Goal: Task Accomplishment & Management: Use online tool/utility

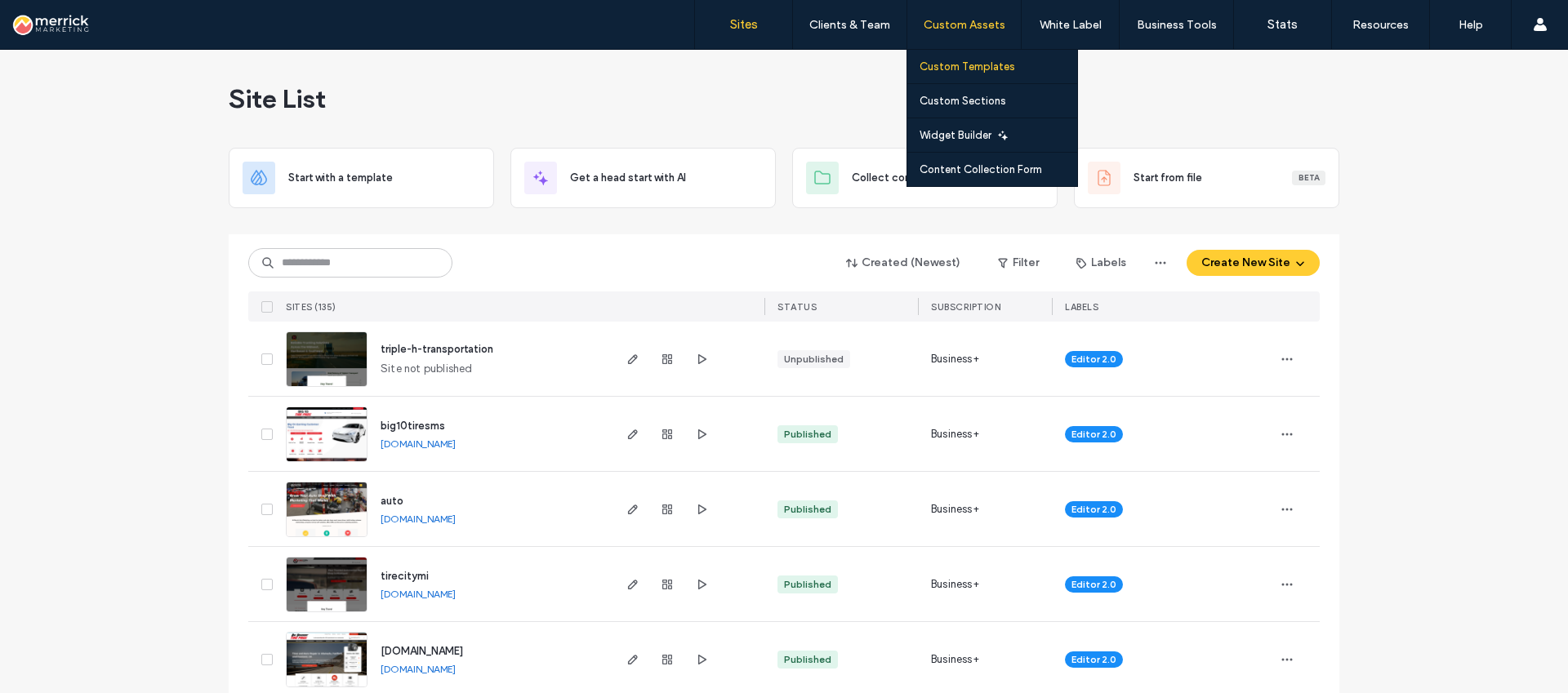
click at [950, 69] on label "Custom Templates" at bounding box center [967, 66] width 96 height 12
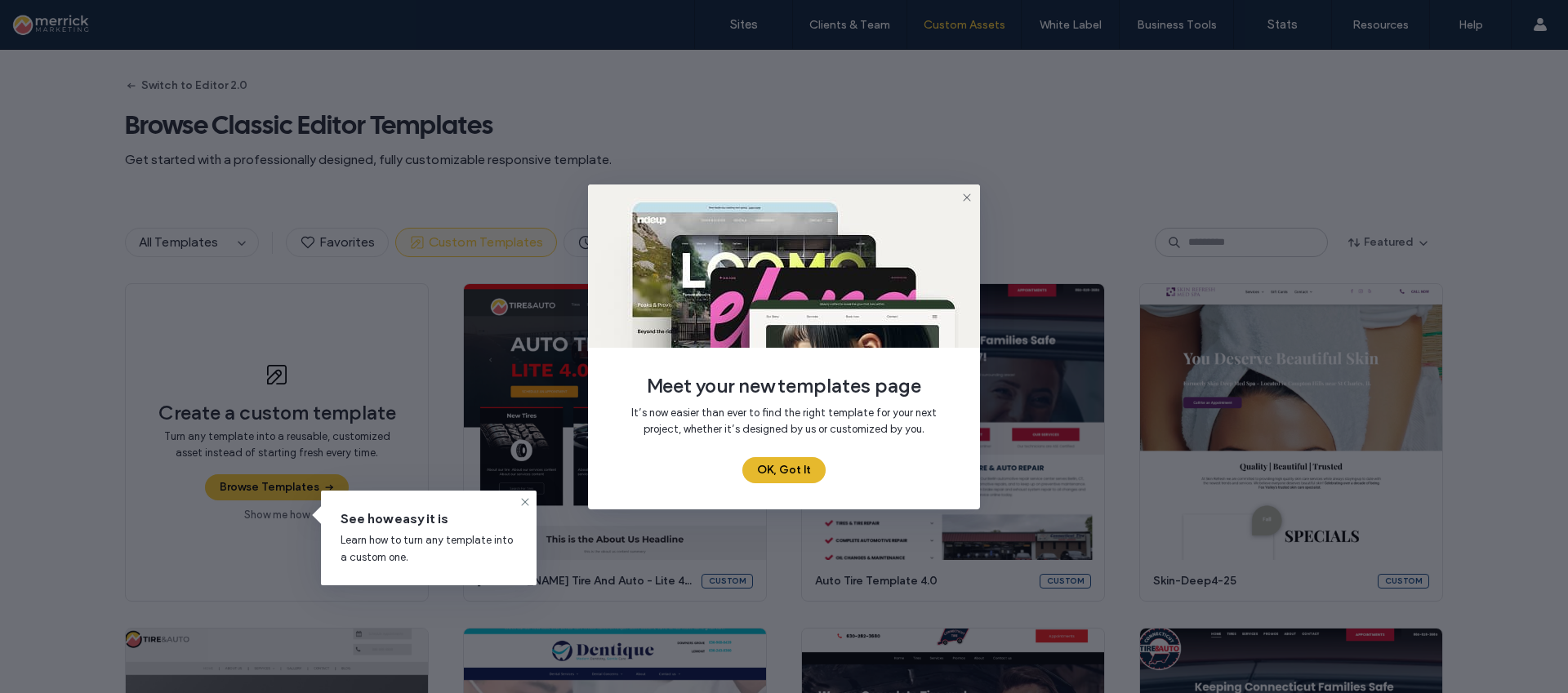
click at [800, 477] on button "OK, Got It" at bounding box center [784, 471] width 83 height 26
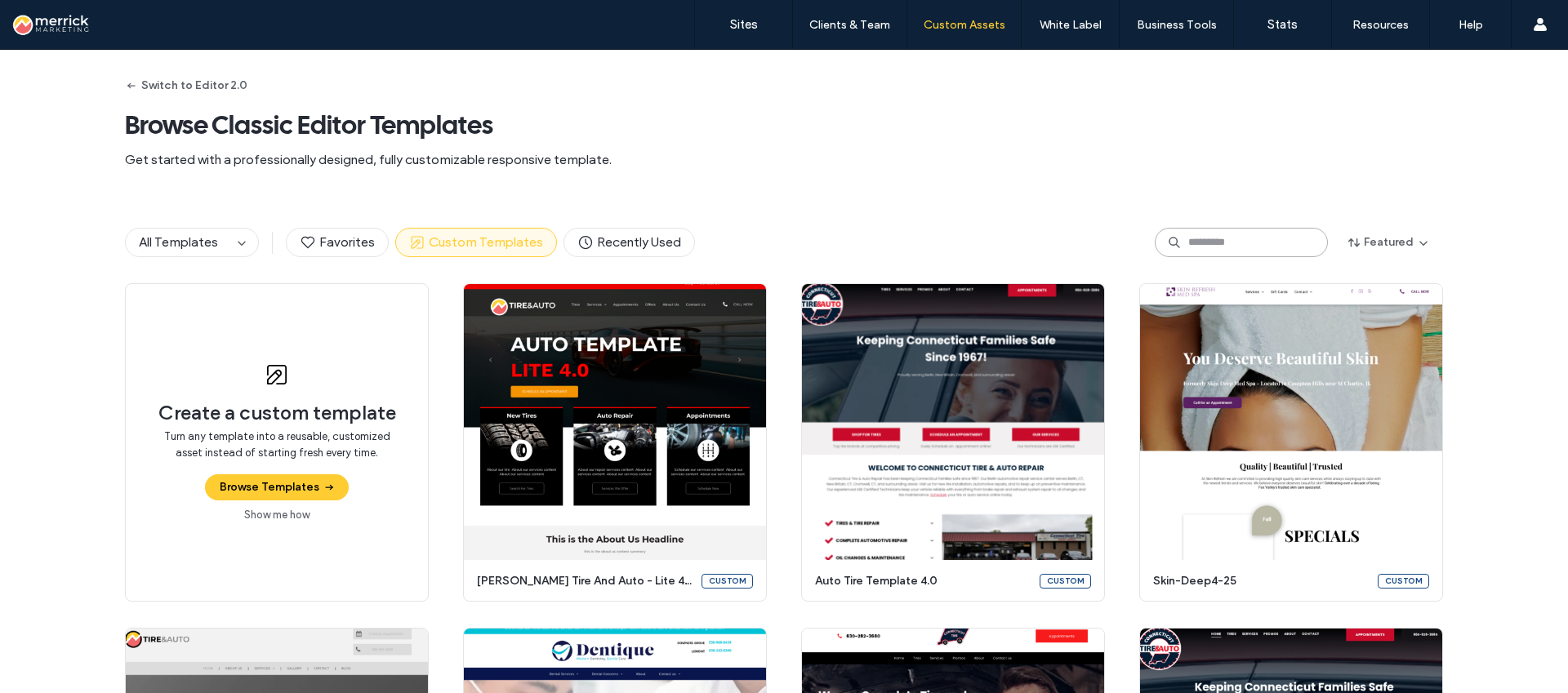
click at [1222, 243] on input at bounding box center [1242, 243] width 173 height 30
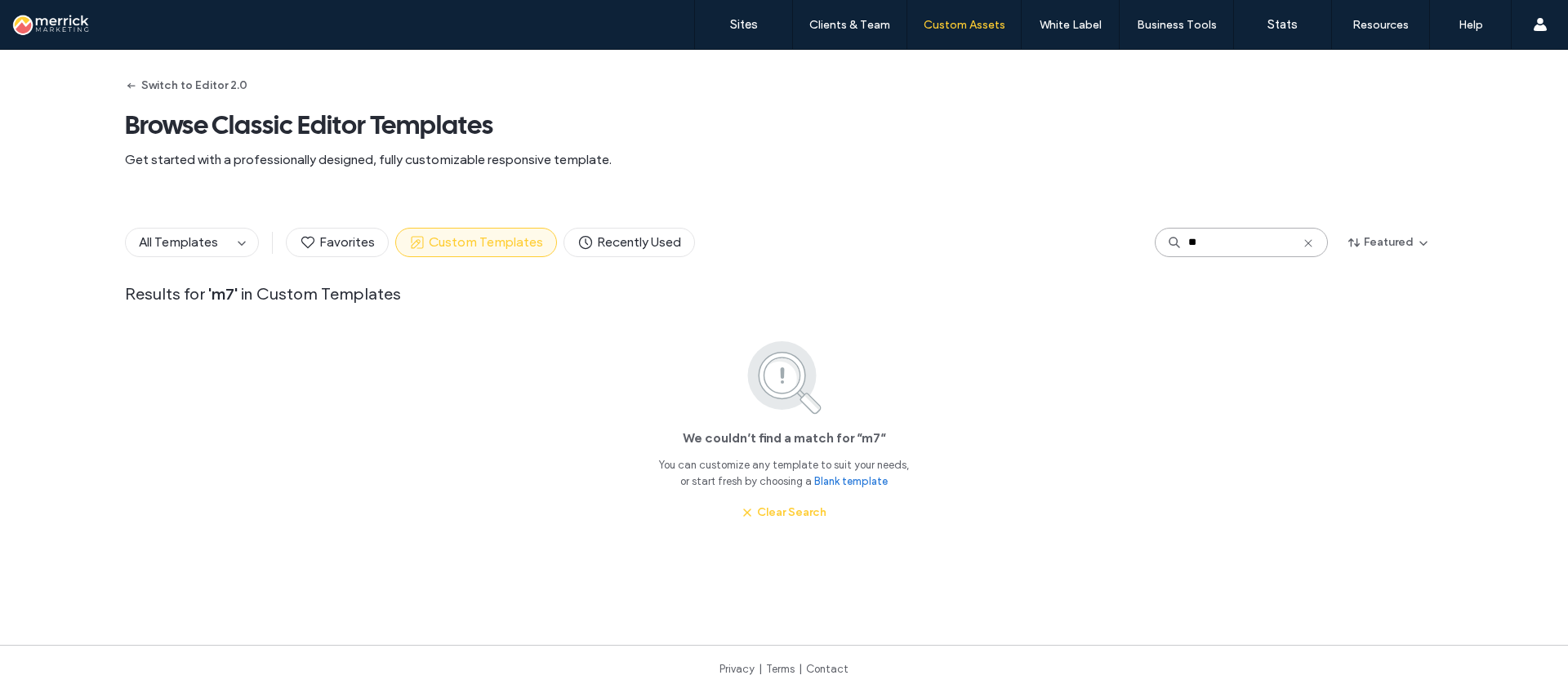
type input "**"
click at [203, 87] on button "Switch to Editor 2.0" at bounding box center [186, 86] width 122 height 26
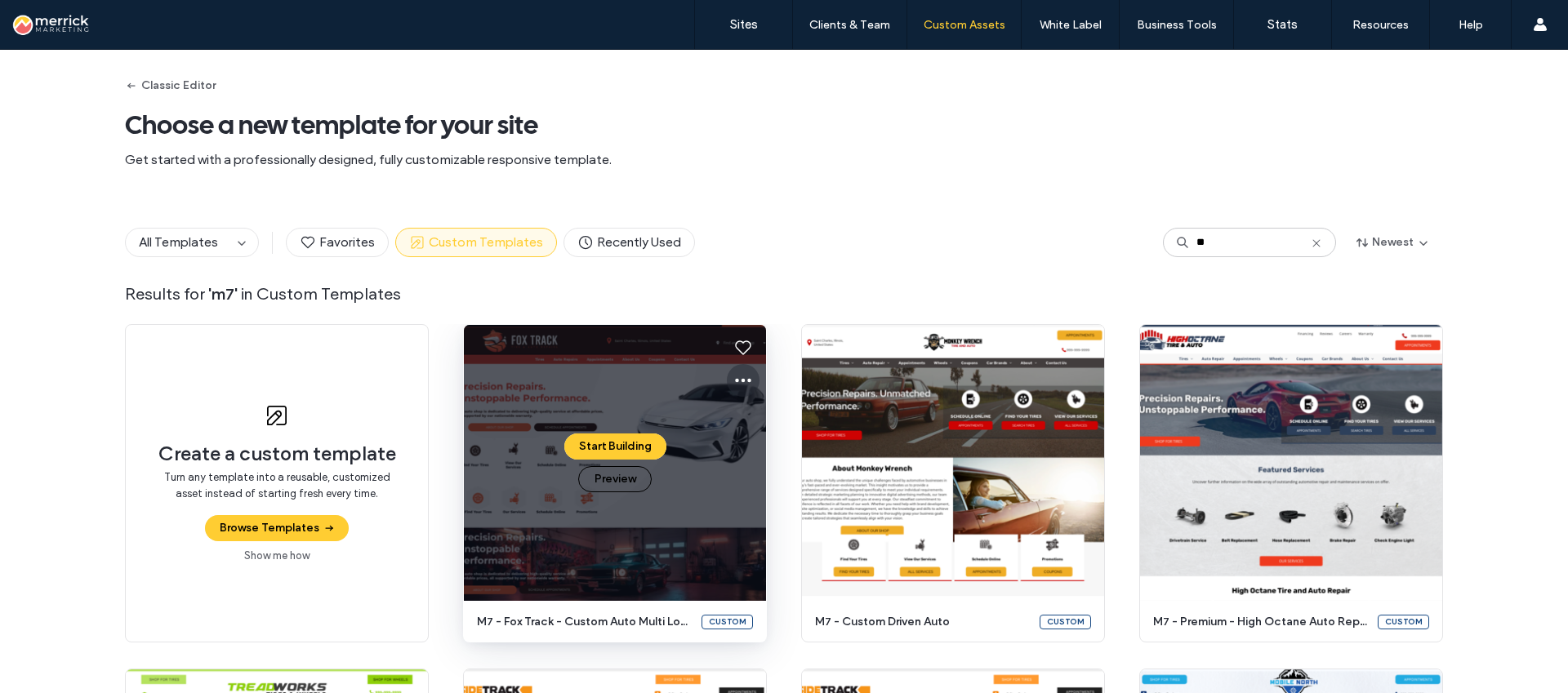
click at [742, 381] on use at bounding box center [744, 381] width 17 height 4
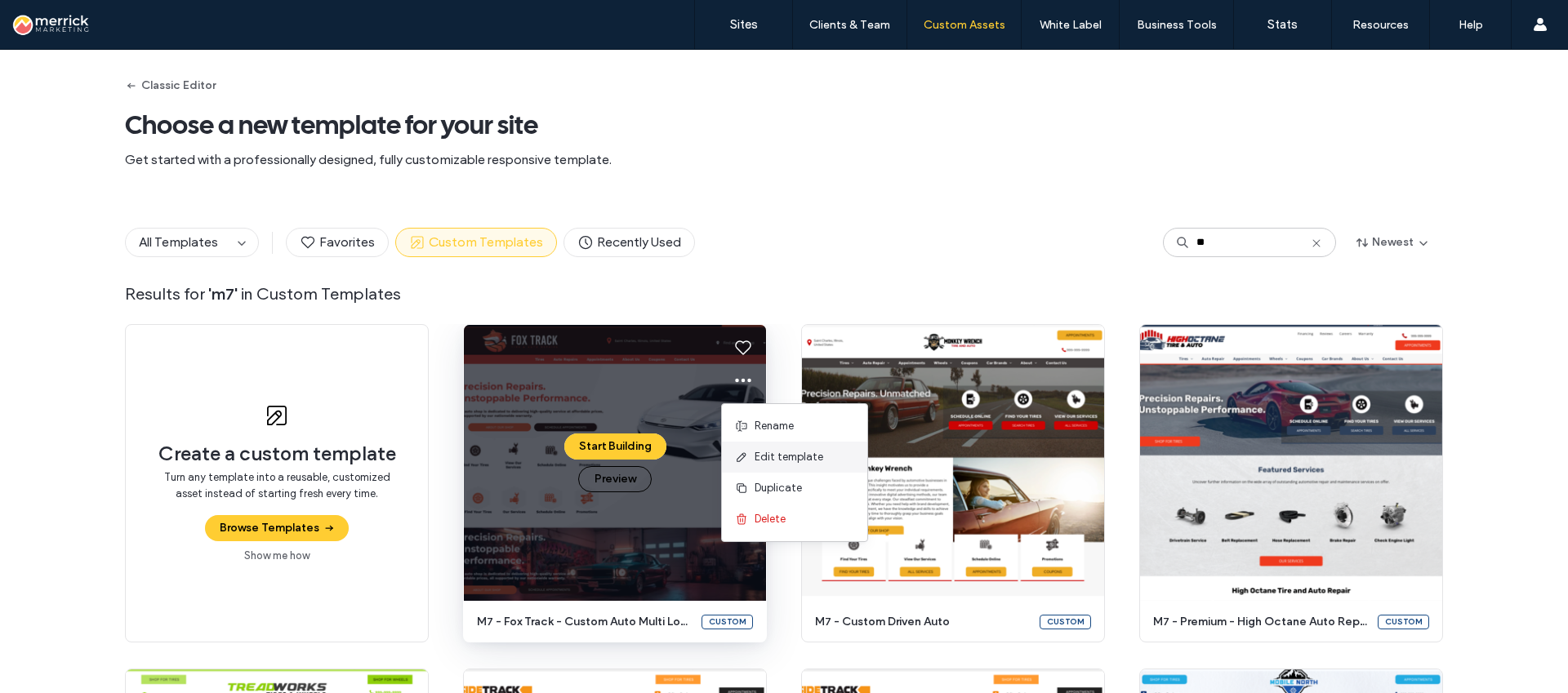
click at [793, 460] on span "Edit template" at bounding box center [789, 458] width 69 height 17
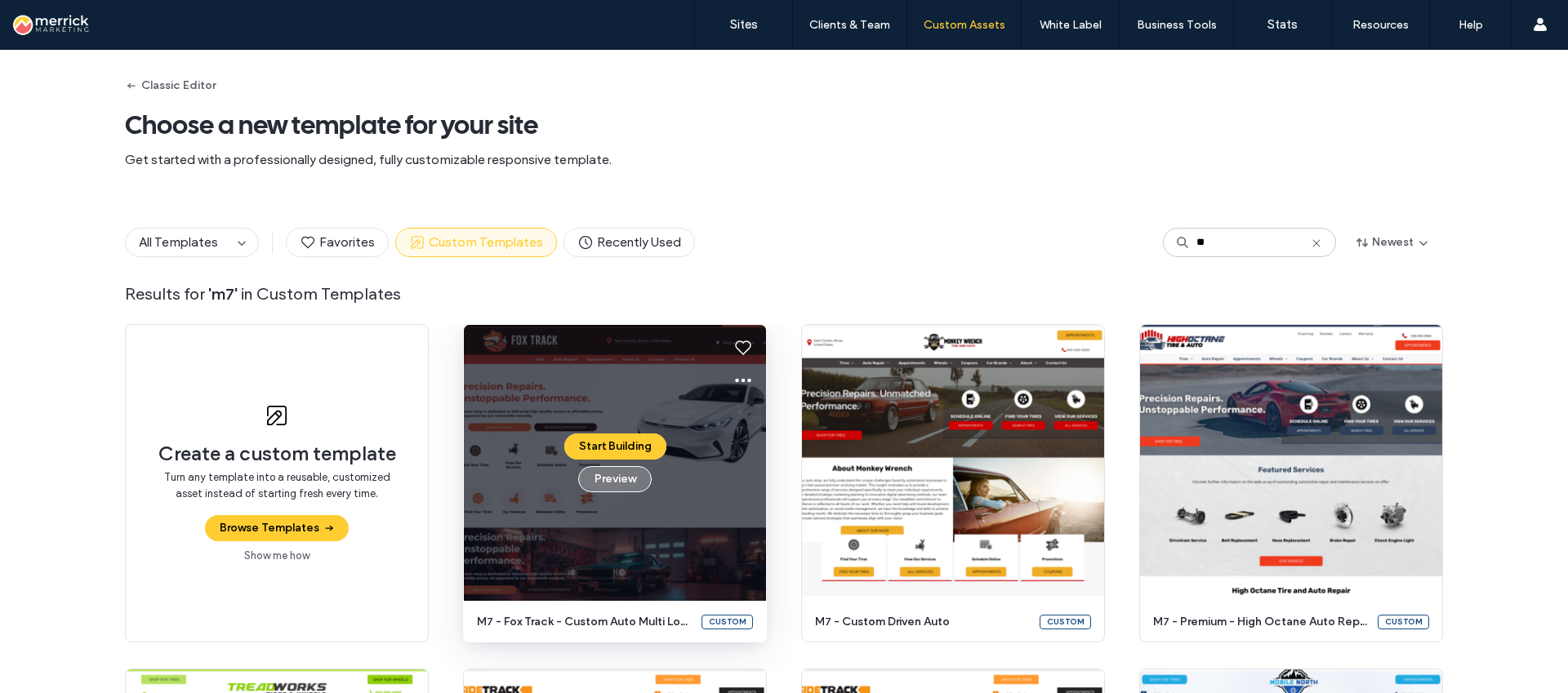
click at [620, 483] on button "Preview" at bounding box center [615, 480] width 74 height 26
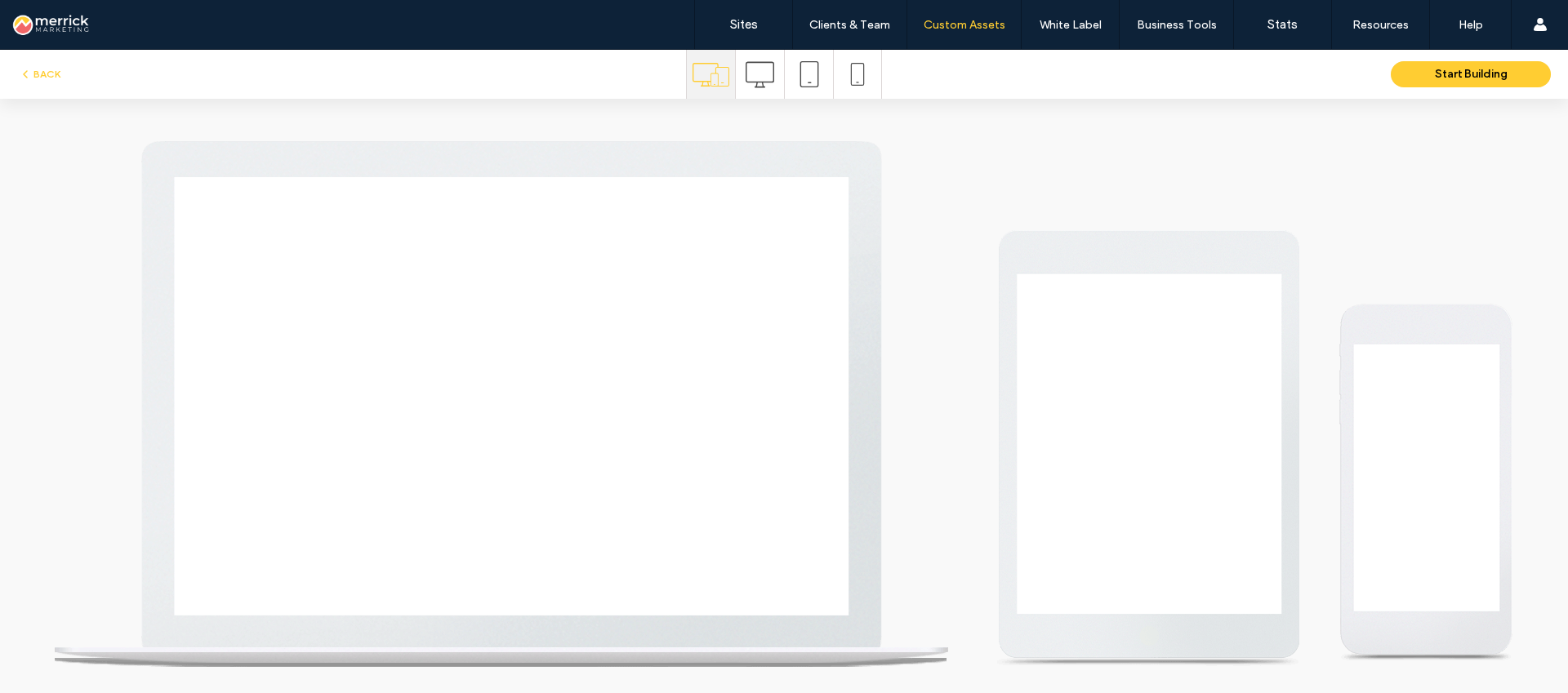
click at [755, 84] on icon at bounding box center [760, 74] width 29 height 29
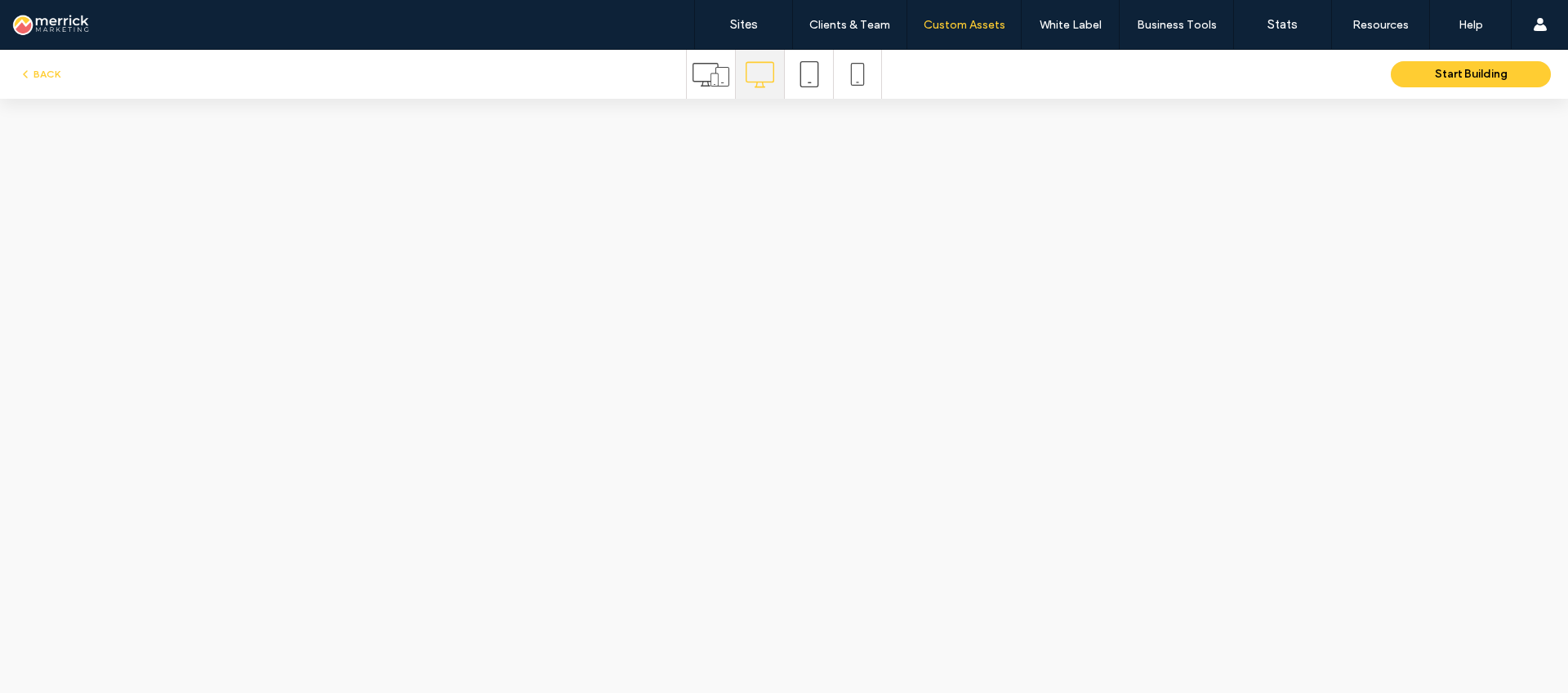
click at [712, 78] on icon at bounding box center [710, 74] width 36 height 36
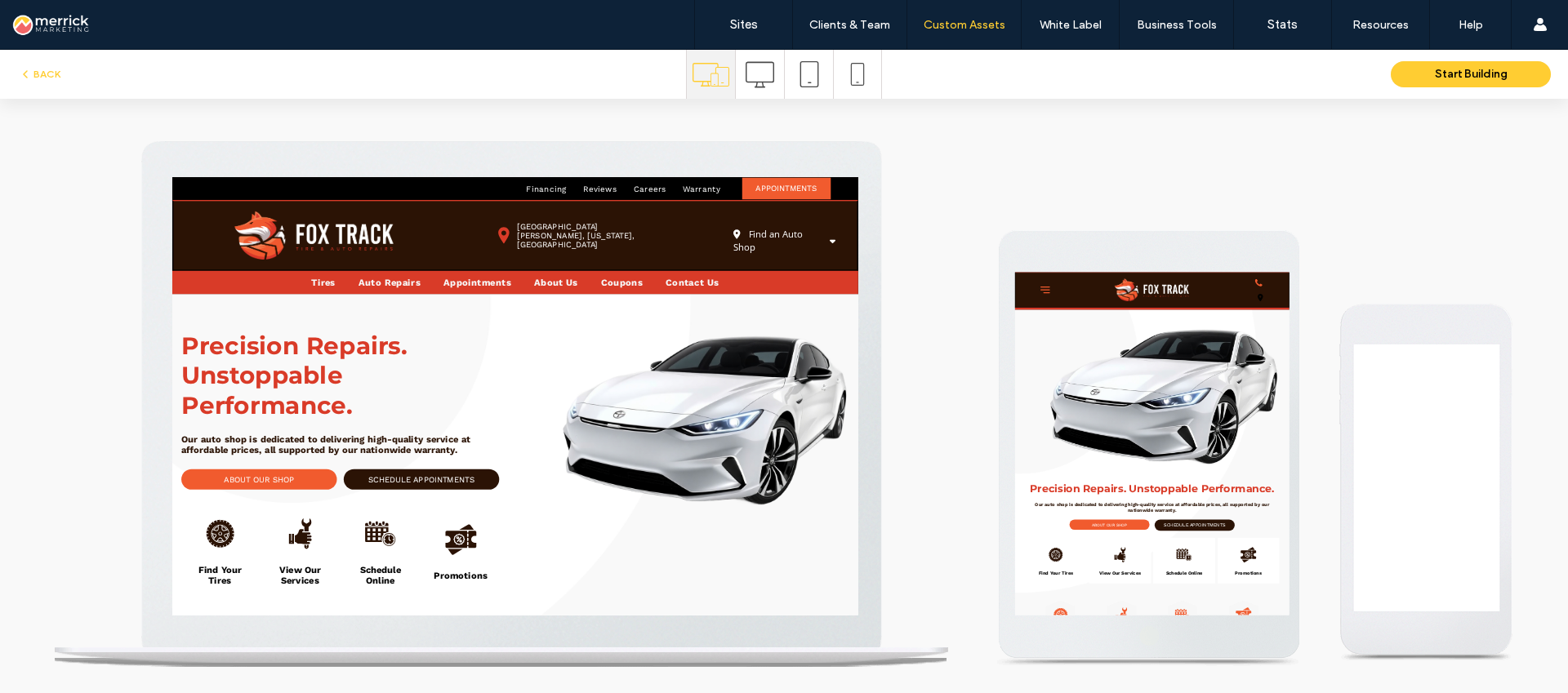
click at [768, 93] on span at bounding box center [760, 74] width 29 height 49
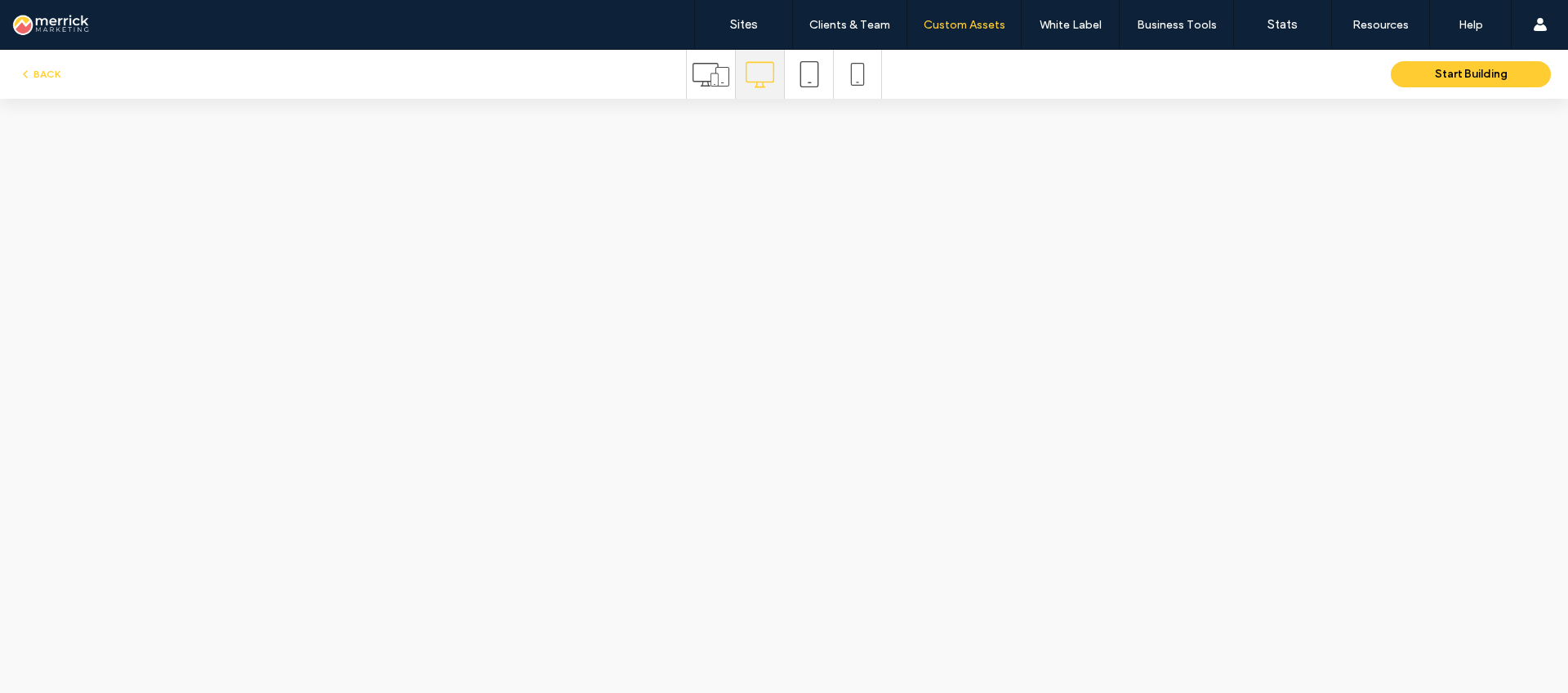
click at [810, 88] on span at bounding box center [810, 74] width 26 height 49
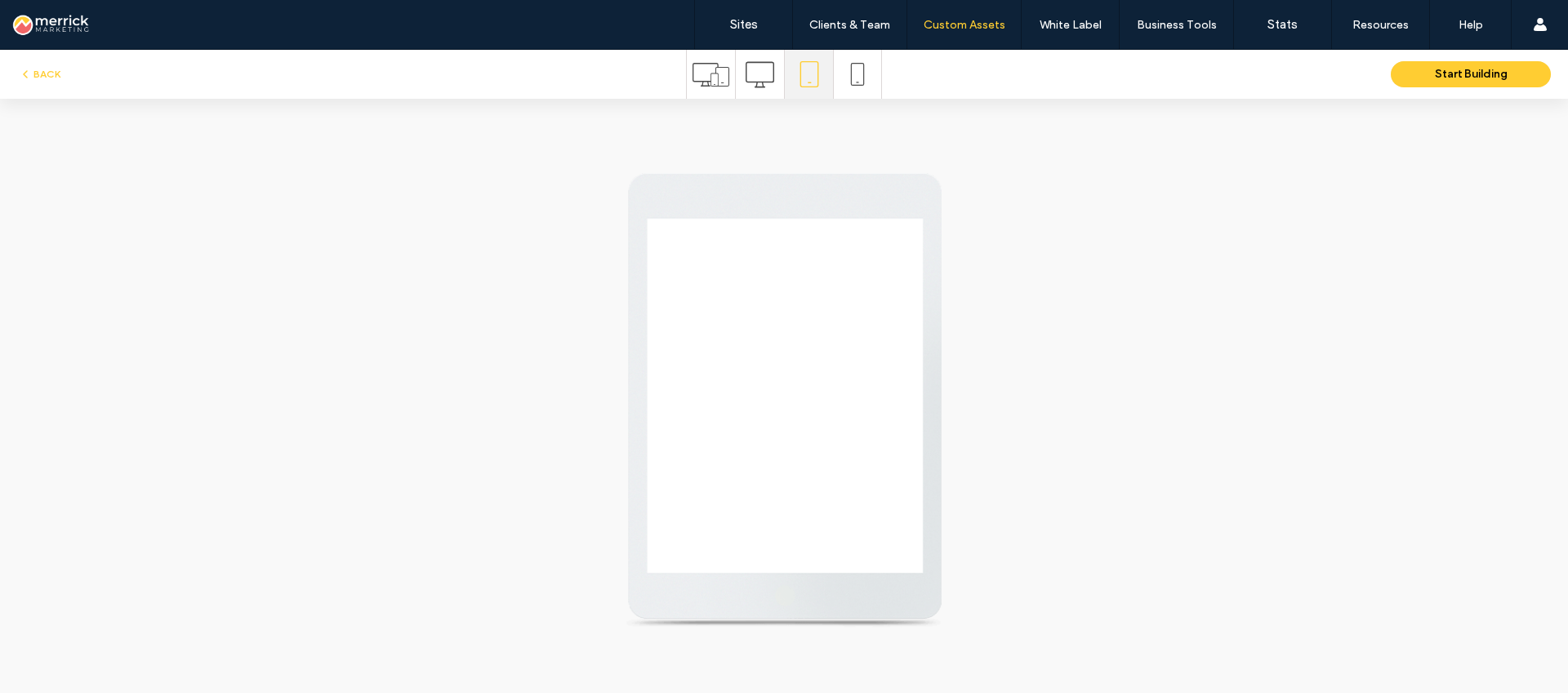
click at [866, 85] on div at bounding box center [857, 74] width 47 height 49
click at [867, 83] on div at bounding box center [857, 74] width 47 height 49
click at [852, 74] on icon at bounding box center [858, 74] width 23 height 23
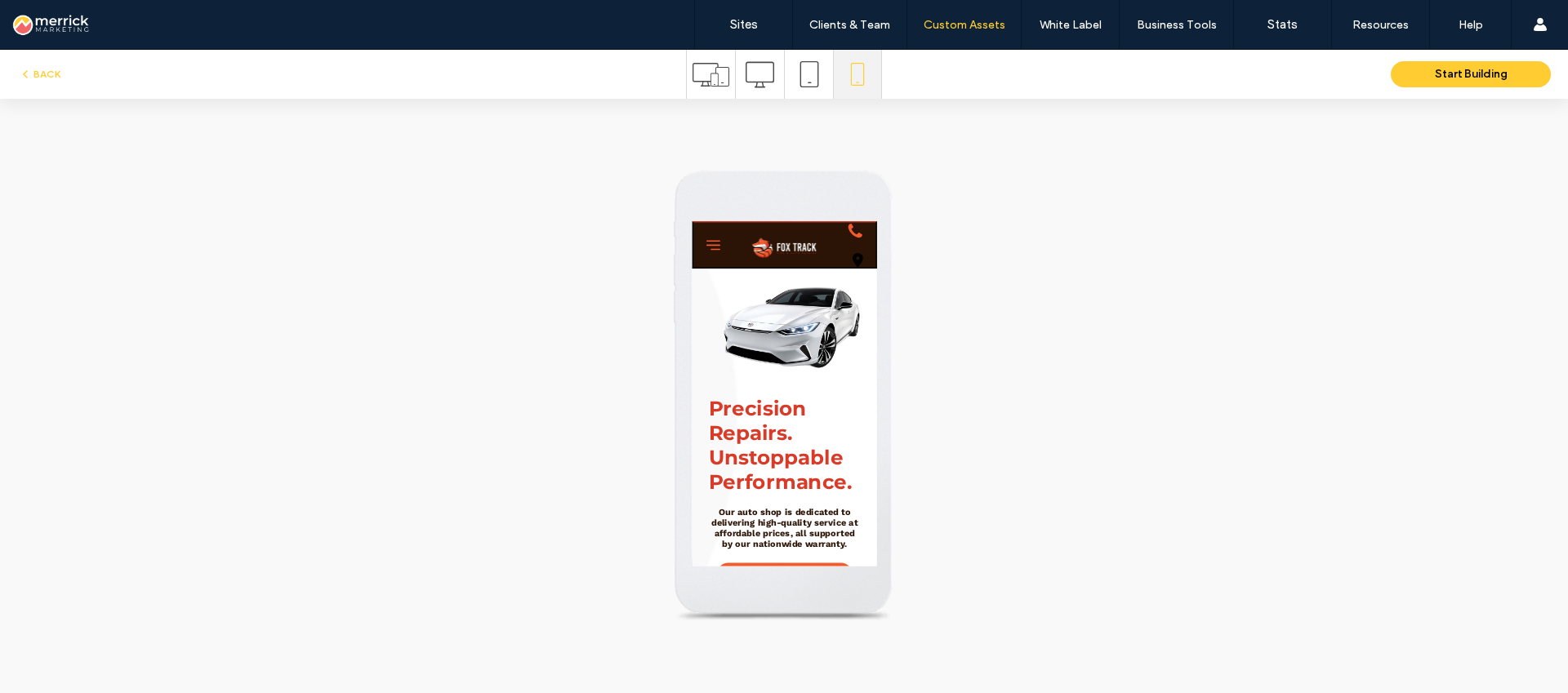
click at [760, 81] on use at bounding box center [760, 74] width 29 height 26
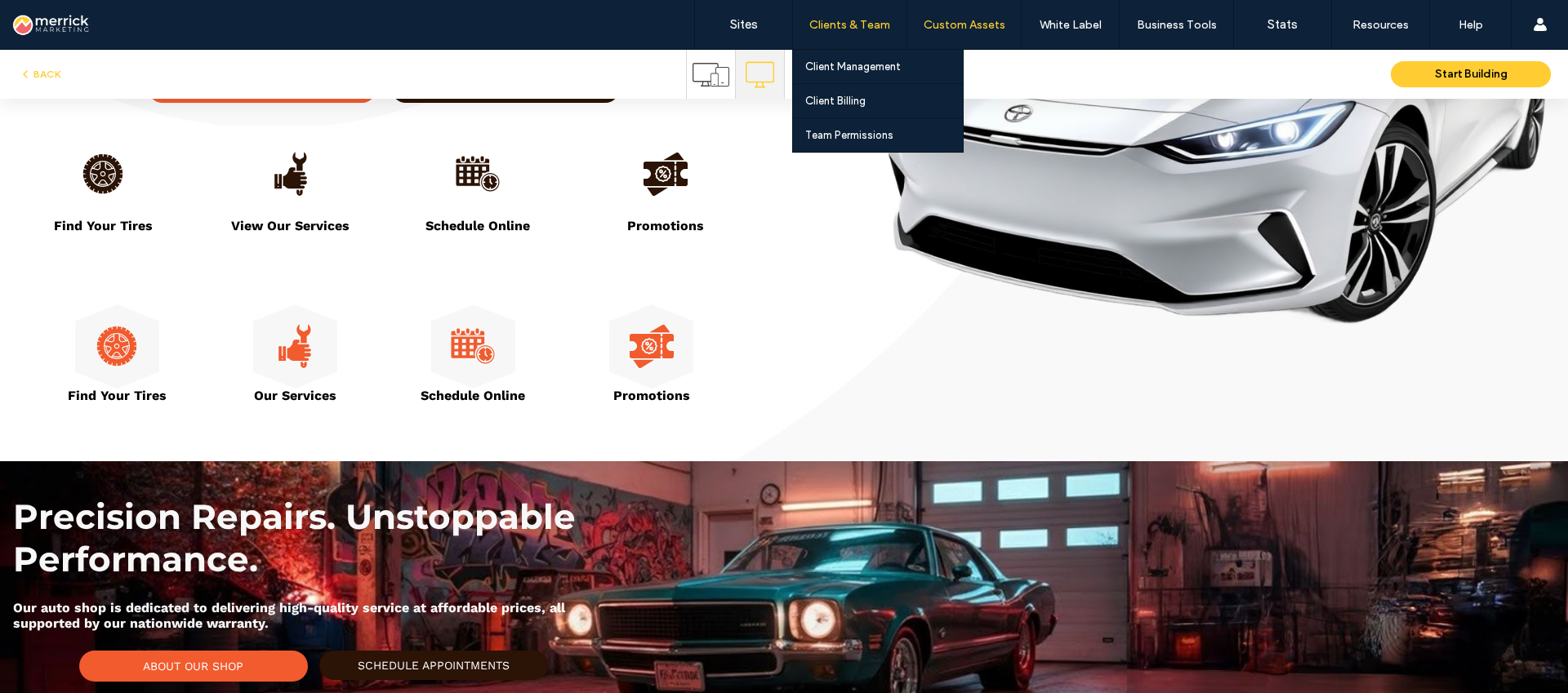
scroll to position [414, 0]
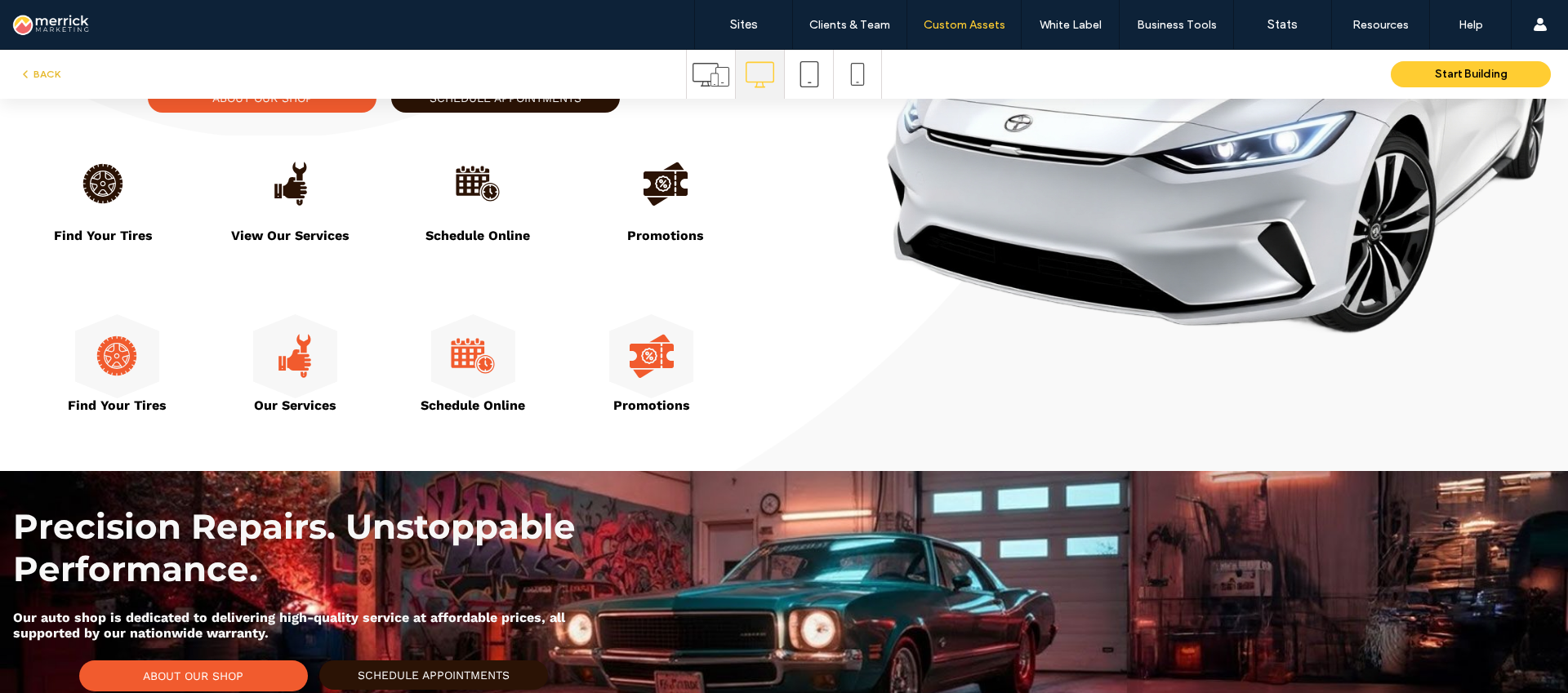
click at [31, 69] on icon "button" at bounding box center [26, 74] width 13 height 13
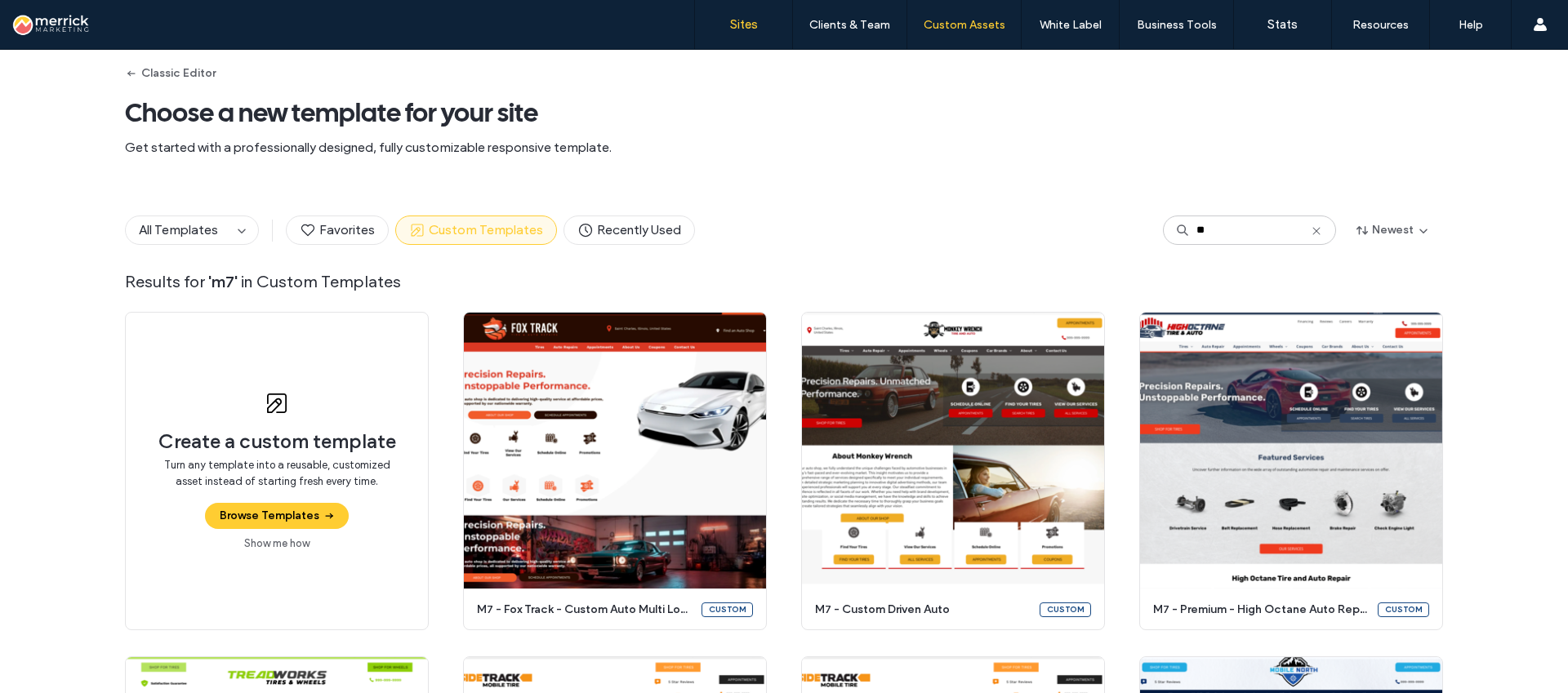
scroll to position [0, 0]
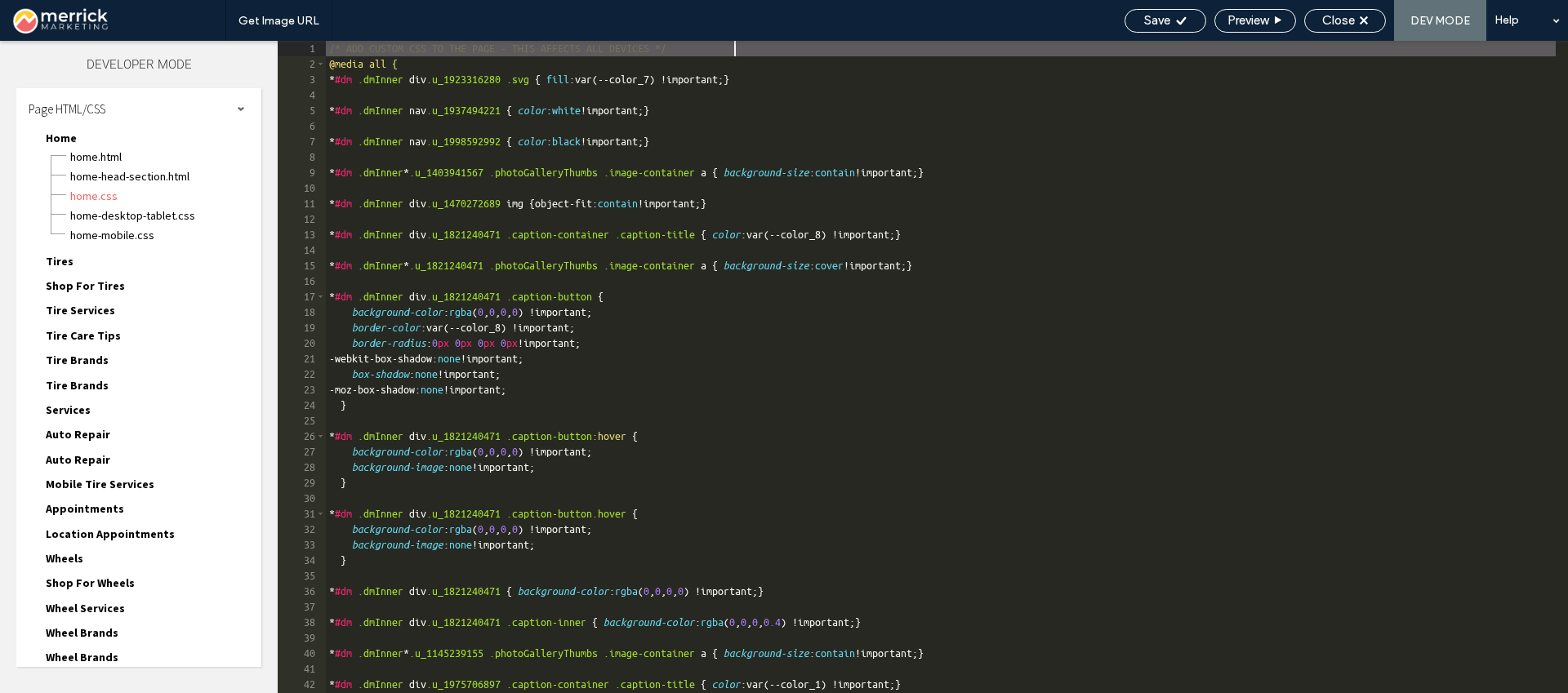
click at [610, 436] on div "/* ADD CUSTOM CSS TO THE PAGE - THIS AFFECTS ALL DEVICES */ @media all { * #dm …" at bounding box center [1079, 382] width 1508 height 684
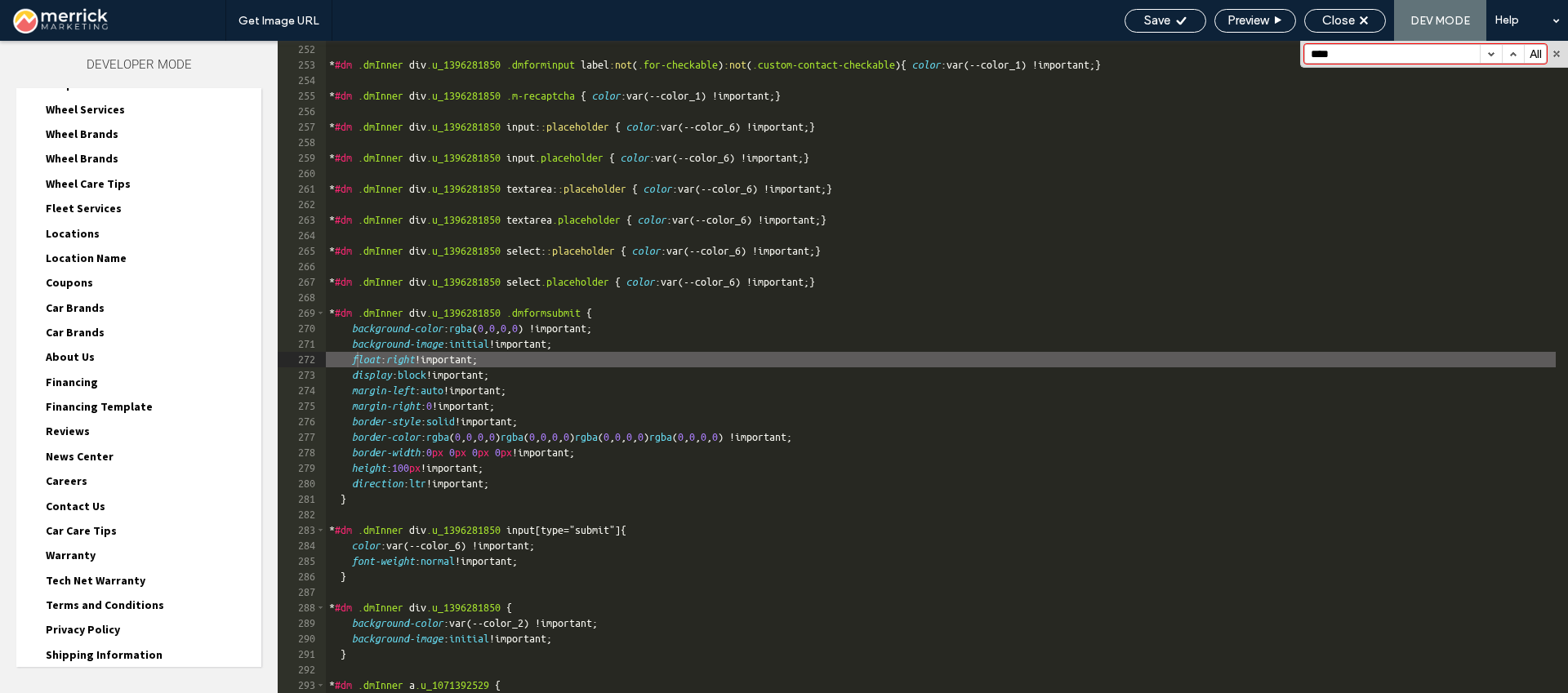
scroll to position [701, 0]
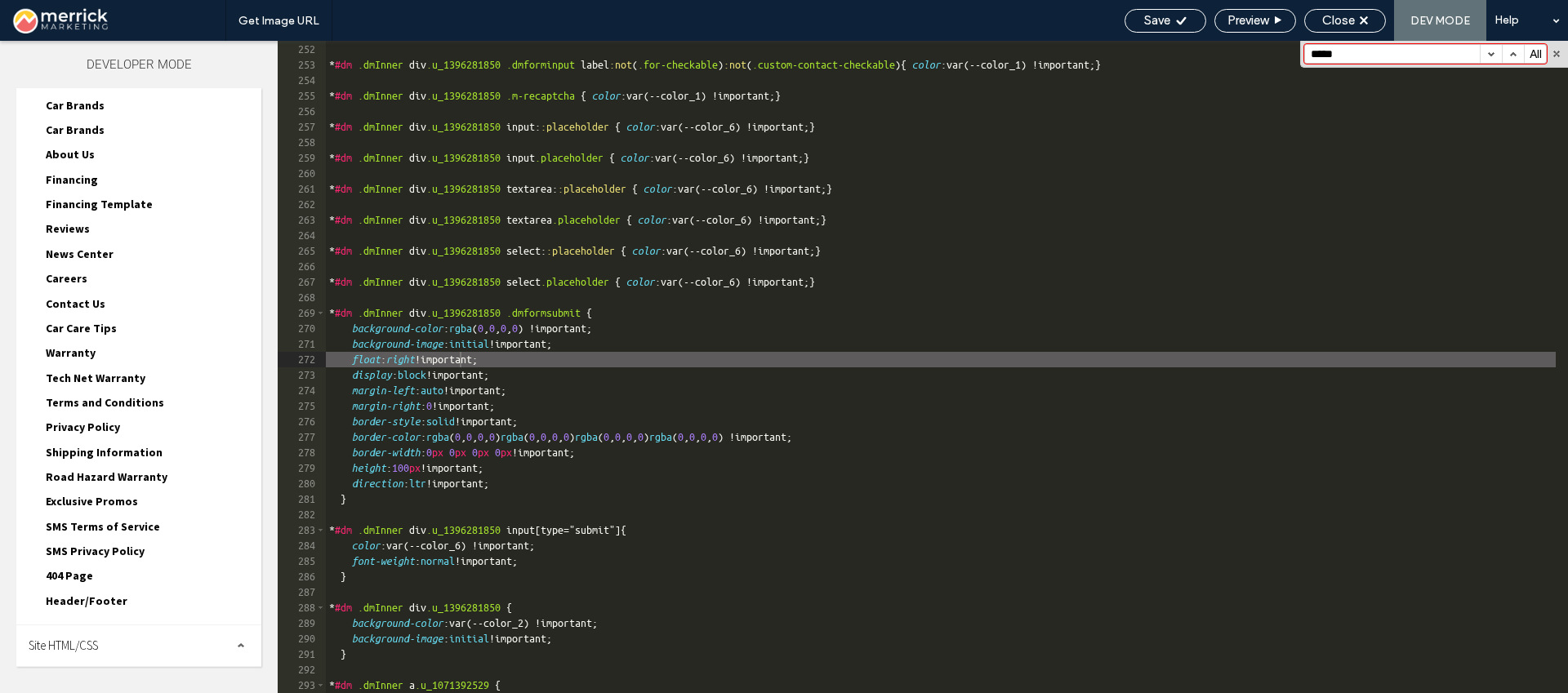
type input "*****"
click at [101, 600] on span "Header/Footer" at bounding box center [86, 601] width 82 height 15
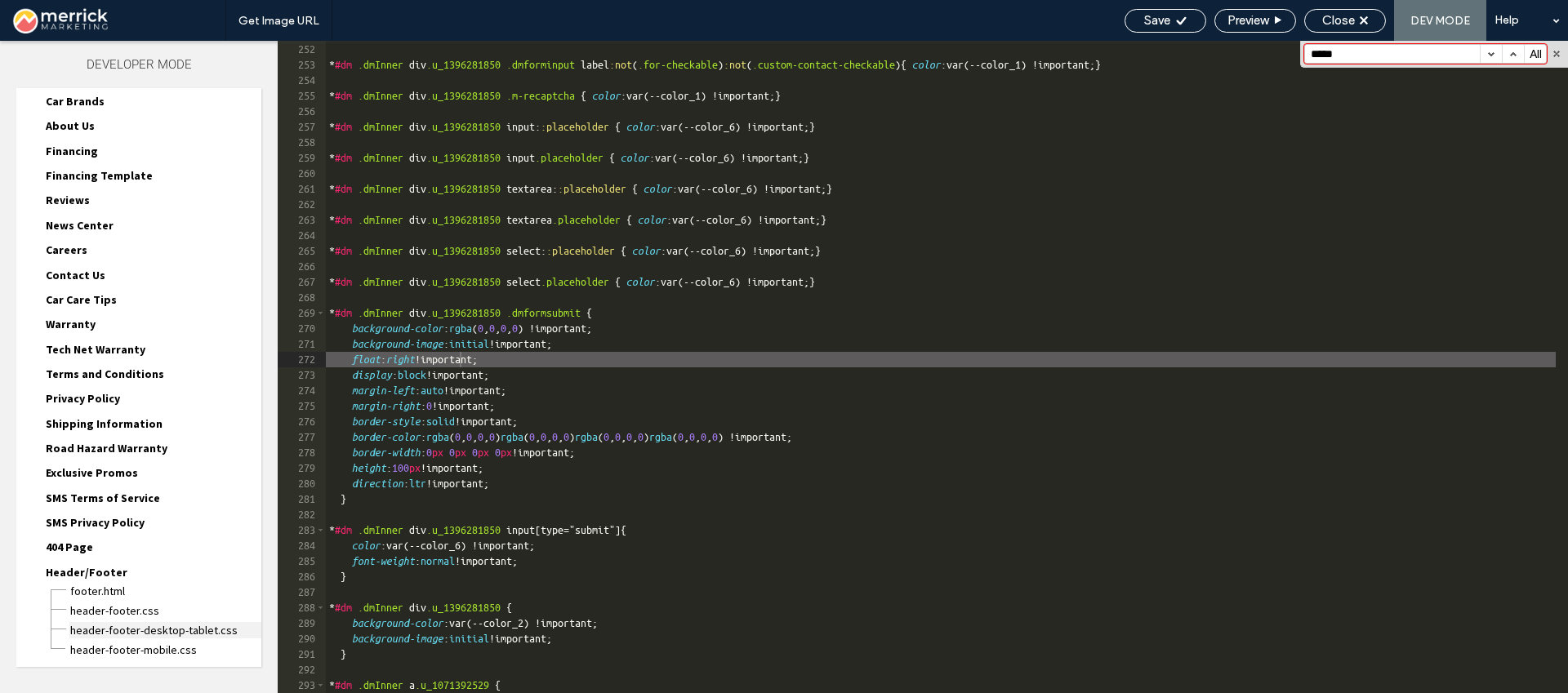
scroll to position [780, 0]
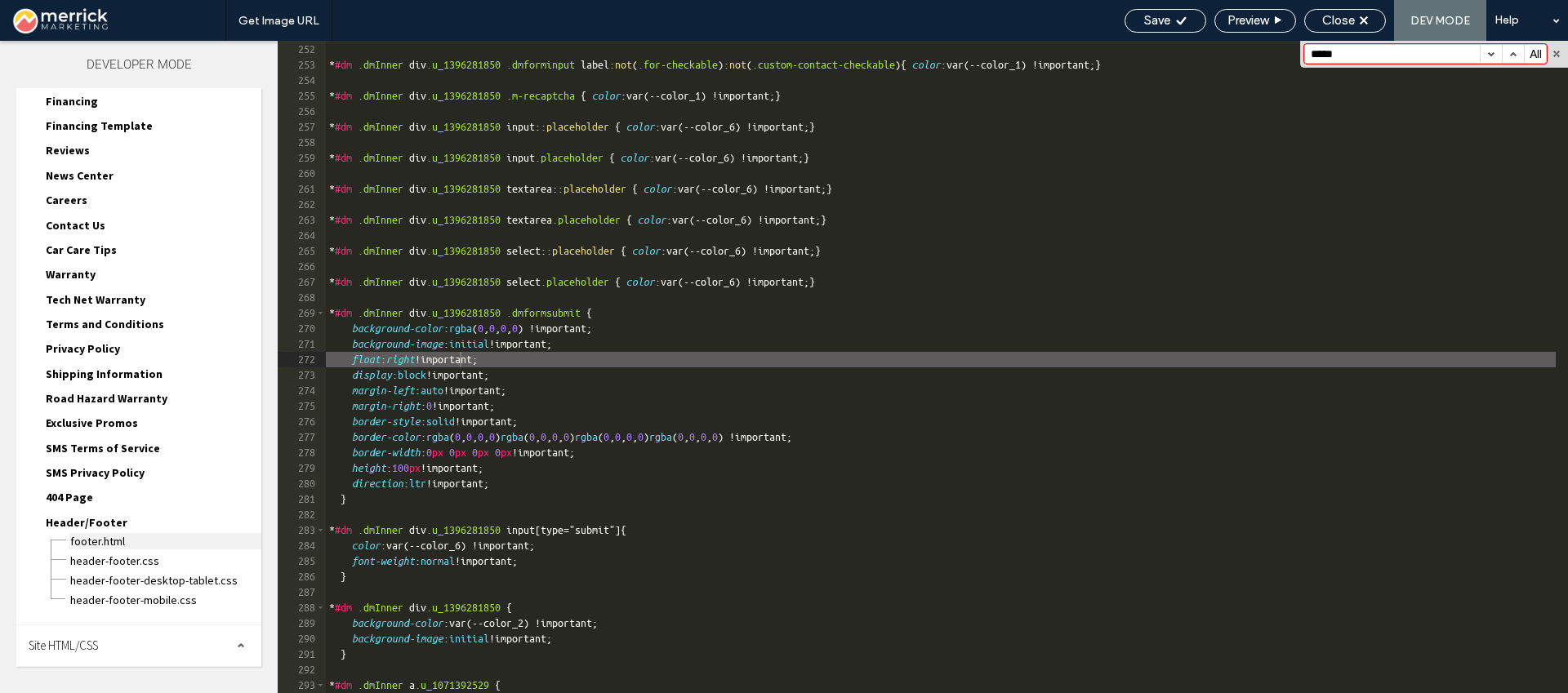
click at [107, 543] on span "footer.html" at bounding box center [165, 542] width 192 height 17
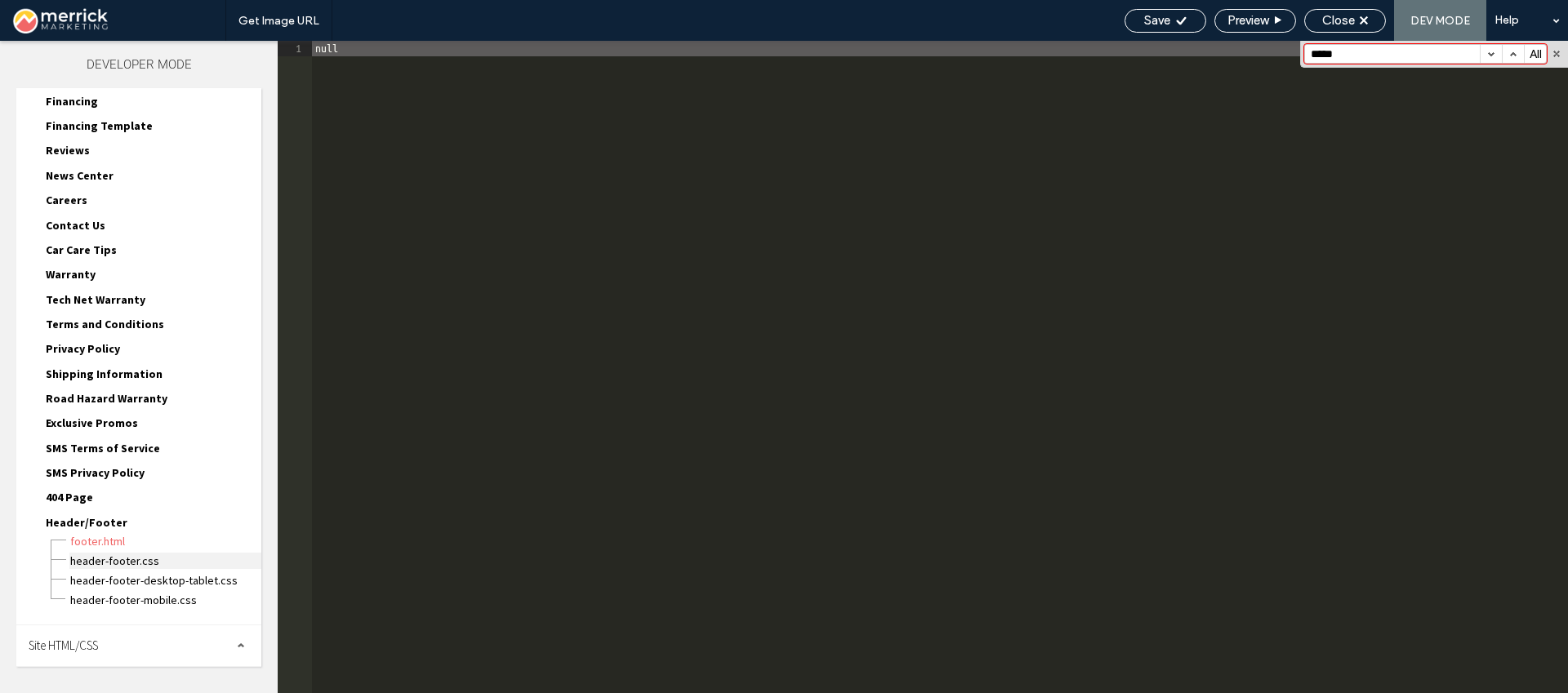
click at [128, 560] on span "header-footer.css" at bounding box center [165, 561] width 192 height 17
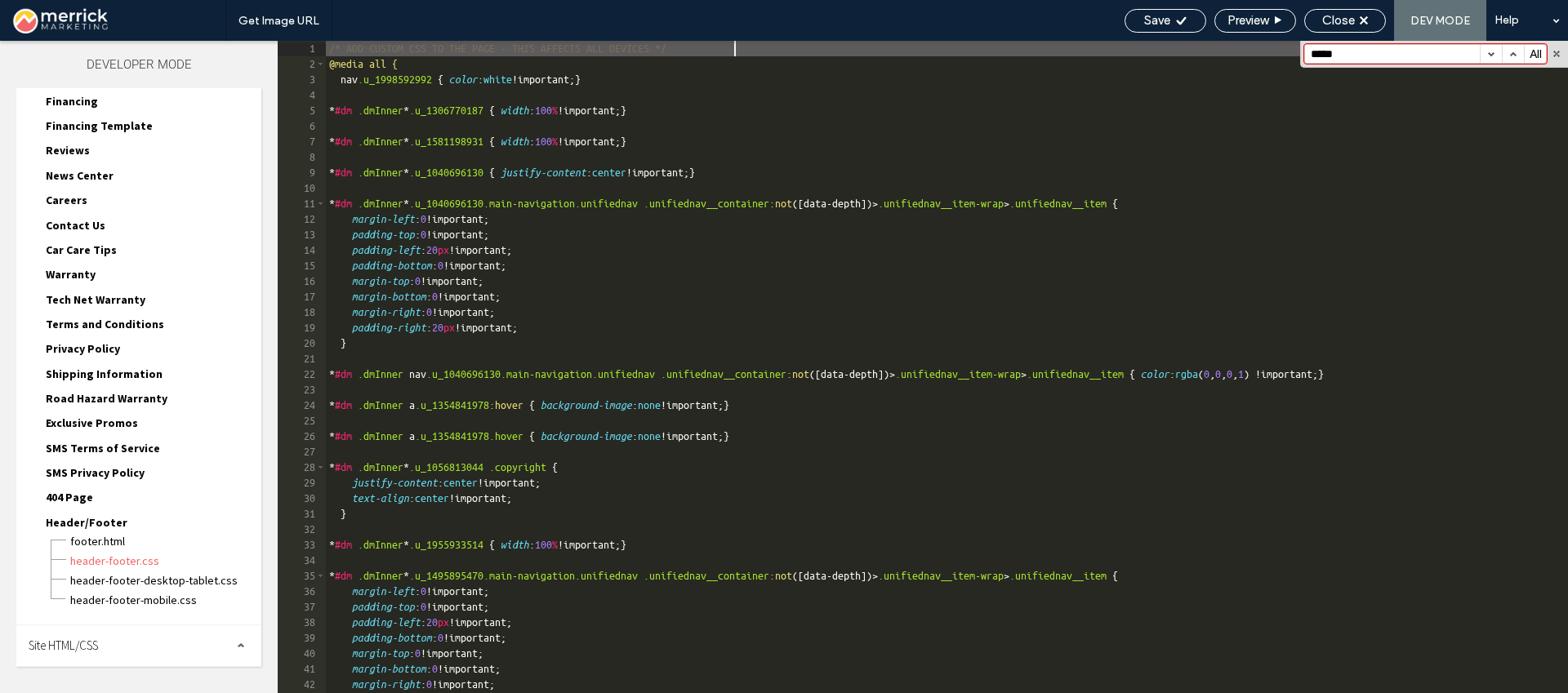
scroll to position [0, 0]
click at [1347, 57] on input "*****" at bounding box center [1393, 54] width 175 height 18
click at [131, 581] on span "header-footer-desktop-tablet.css" at bounding box center [165, 581] width 192 height 17
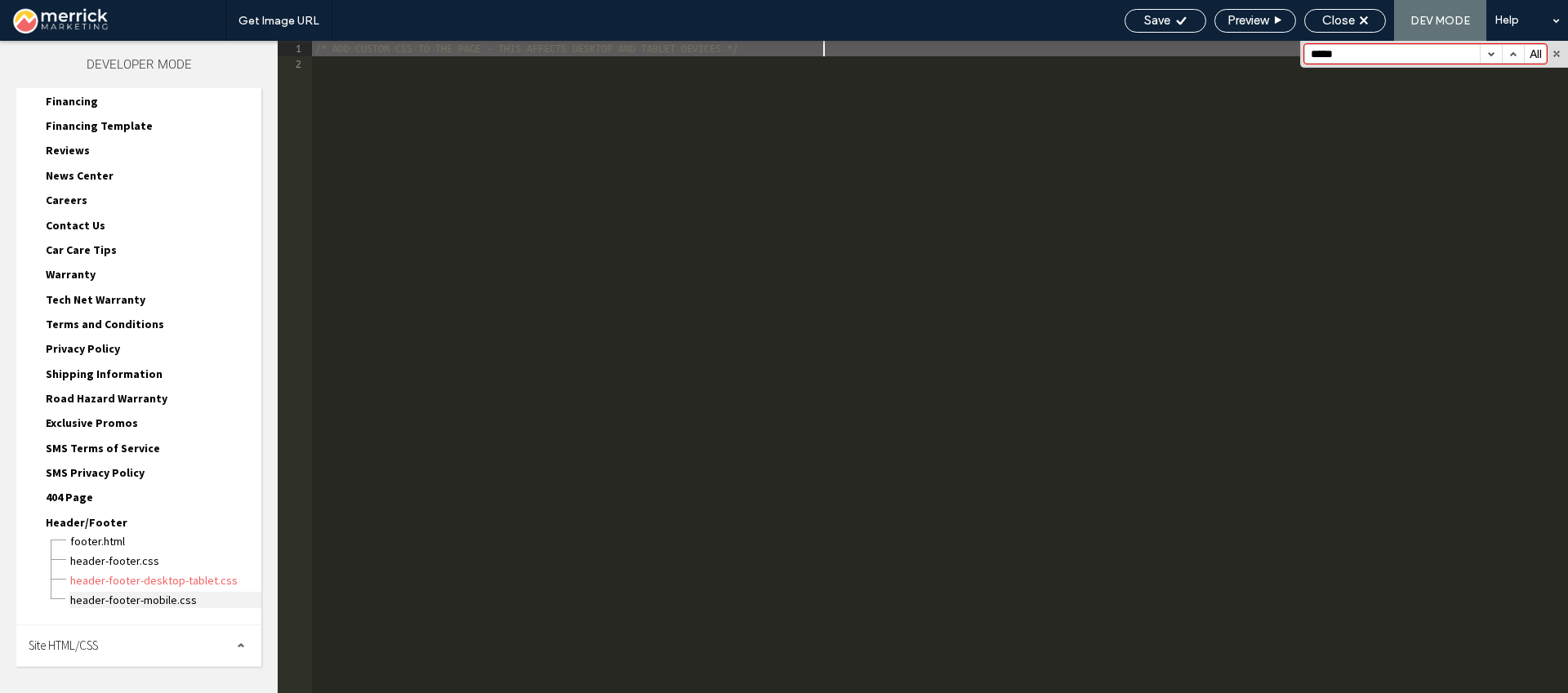
click at [178, 596] on span "header-footer-mobile.css" at bounding box center [165, 600] width 192 height 17
drag, startPoint x: 142, startPoint y: 649, endPoint x: 179, endPoint y: 638, distance: 38.6
click at [143, 649] on div "Site HTML/CSS" at bounding box center [139, 645] width 245 height 40
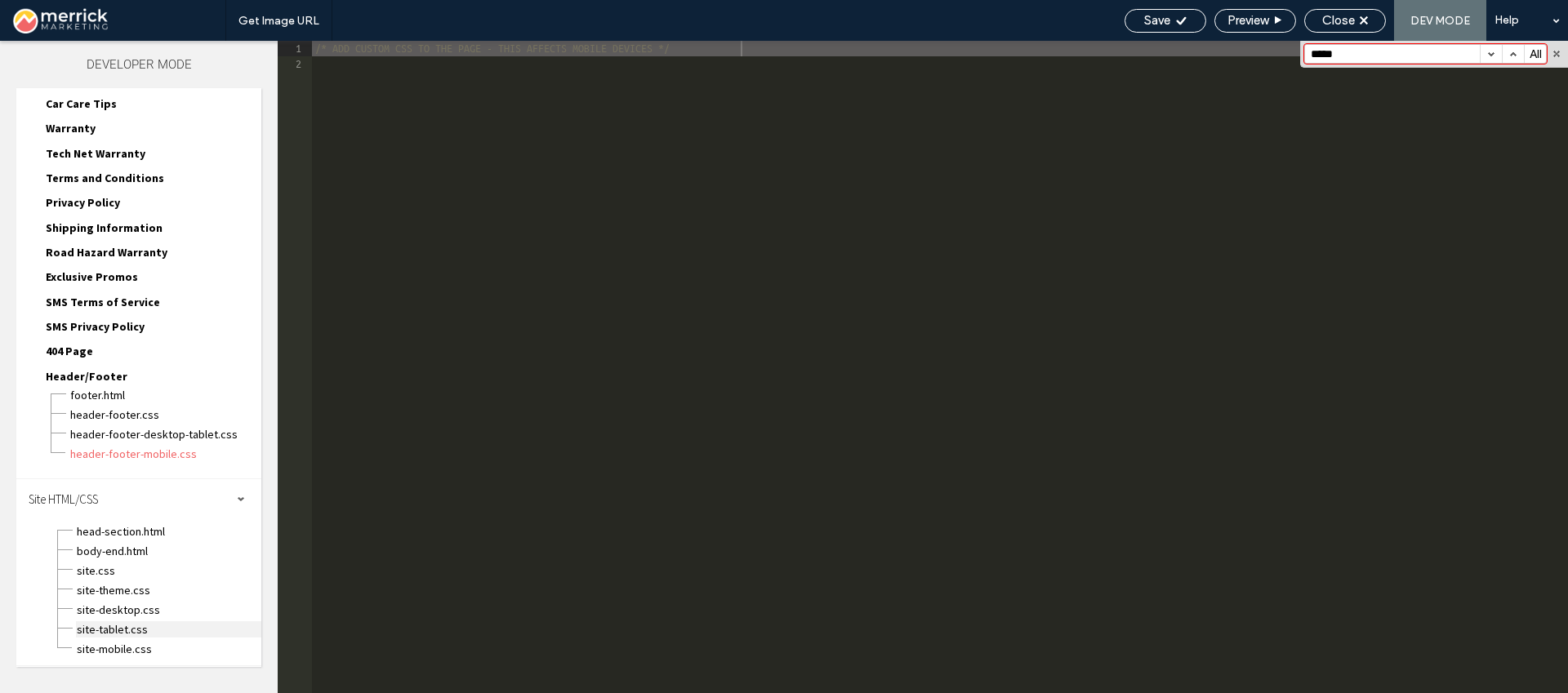
scroll to position [927, 0]
click at [156, 648] on span "site-mobile.css" at bounding box center [169, 648] width 185 height 17
click at [149, 628] on span "site-tablet.css" at bounding box center [169, 629] width 185 height 17
click at [156, 618] on div "site-tablet.css" at bounding box center [169, 627] width 185 height 20
click at [159, 605] on span "site-desktop.css" at bounding box center [169, 610] width 185 height 17
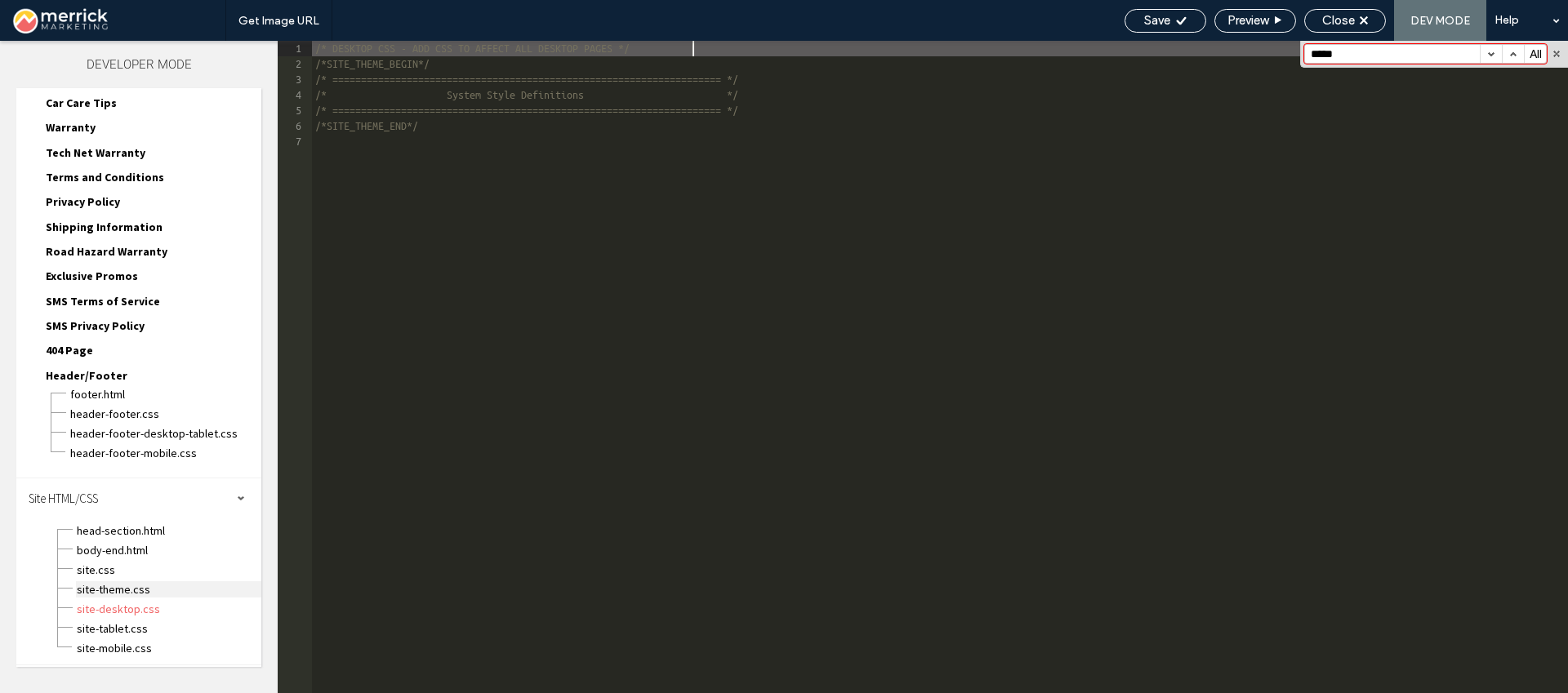
click at [159, 594] on span "site-theme.css" at bounding box center [169, 590] width 185 height 17
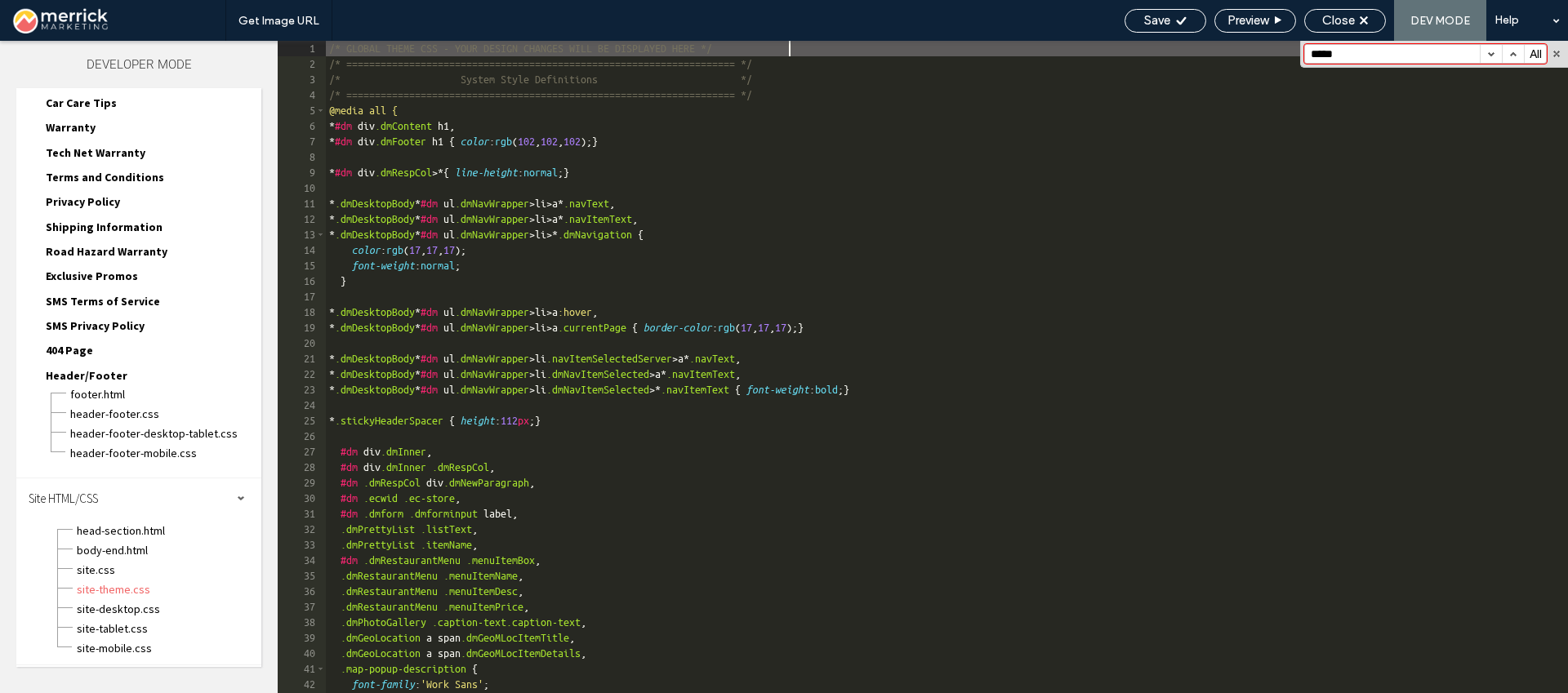
click at [1363, 57] on input "*****" at bounding box center [1393, 54] width 175 height 18
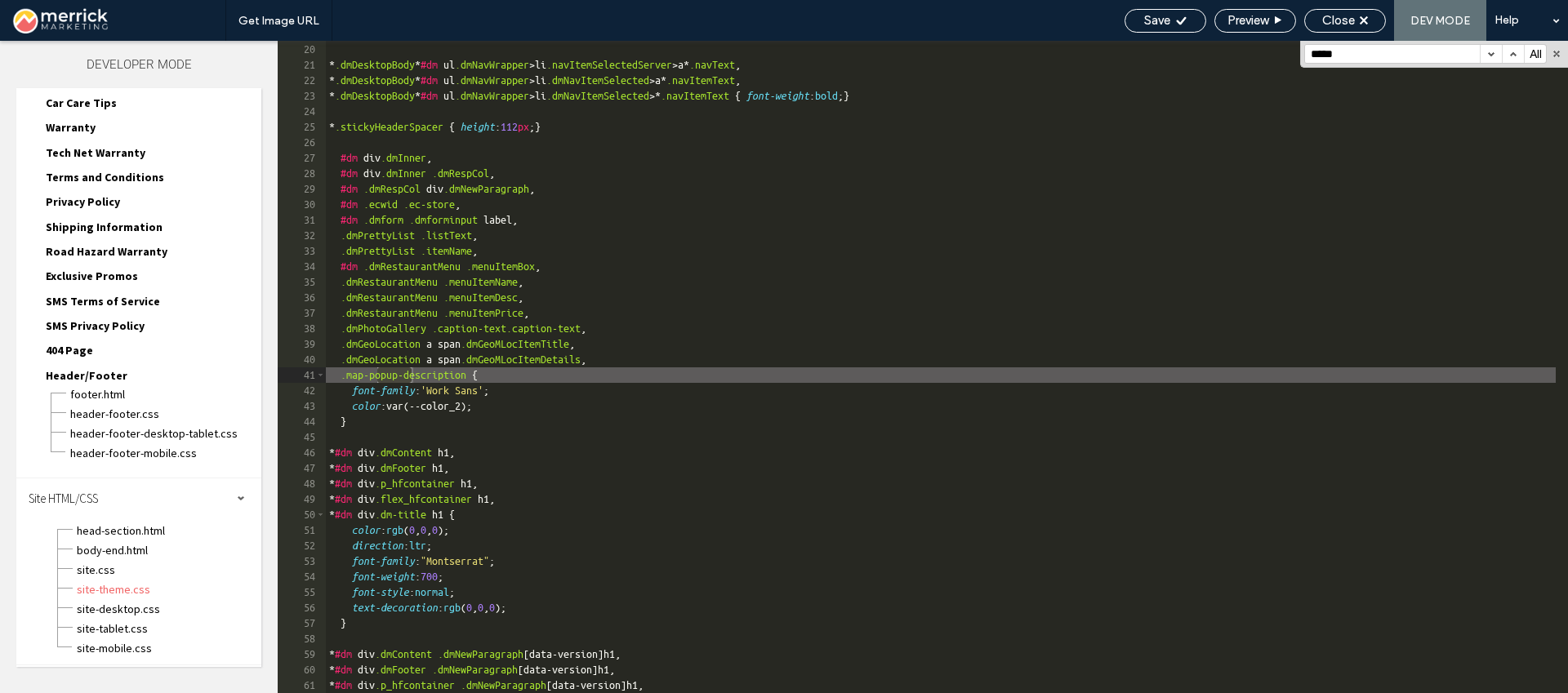
scroll to position [295, 0]
click at [131, 573] on span "site.css" at bounding box center [169, 570] width 185 height 17
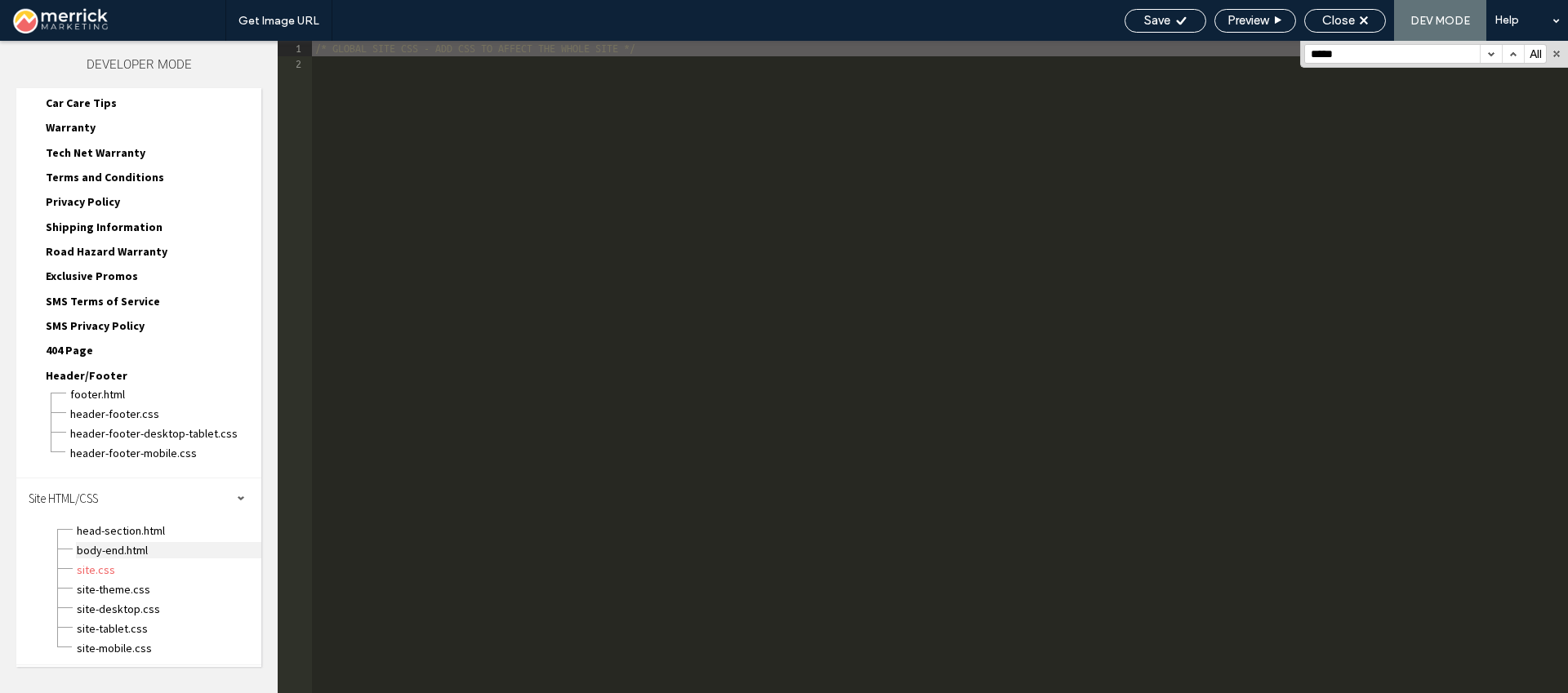
click at [140, 552] on span "body-end.html" at bounding box center [169, 550] width 185 height 17
click at [150, 533] on span "head-section.html" at bounding box center [169, 531] width 185 height 17
click at [159, 458] on span "header-footer-mobile.css" at bounding box center [165, 453] width 192 height 17
click at [159, 442] on div "header-footer-mobile.css" at bounding box center [165, 452] width 192 height 20
click at [138, 442] on div "header-footer-mobile.css" at bounding box center [165, 452] width 192 height 20
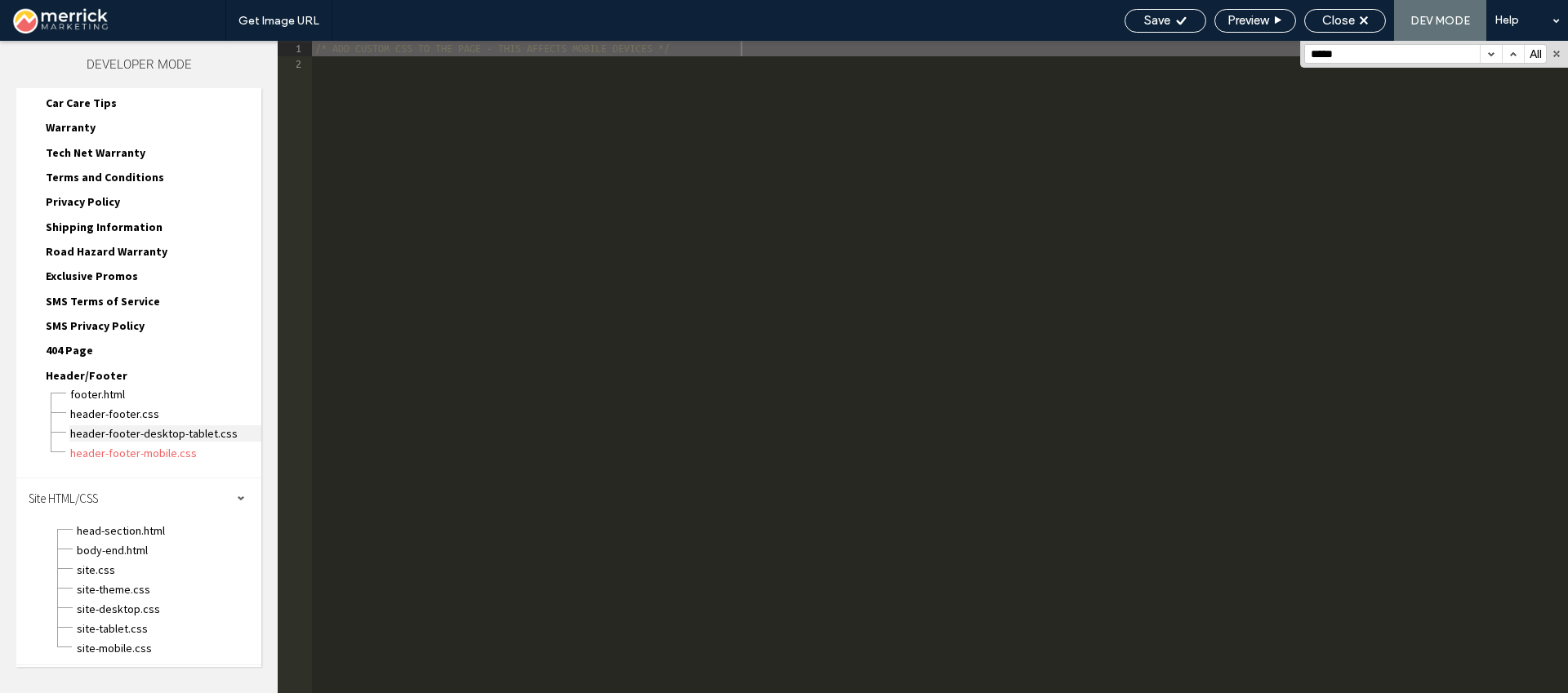
click at [140, 436] on span "header-footer-desktop-tablet.css" at bounding box center [165, 434] width 192 height 17
click at [139, 414] on span "header-footer.css" at bounding box center [165, 414] width 192 height 17
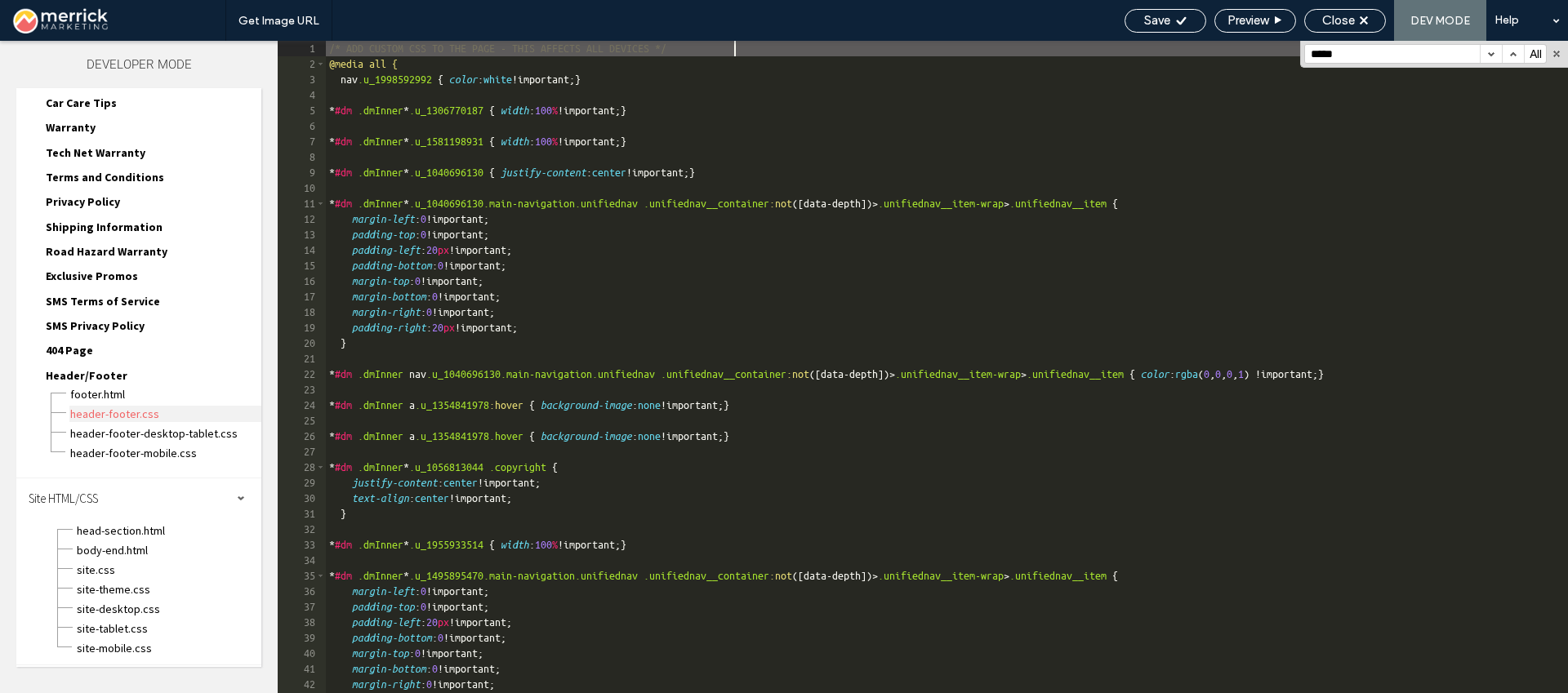
scroll to position [0, 0]
click at [118, 396] on span "footer.html" at bounding box center [165, 395] width 192 height 17
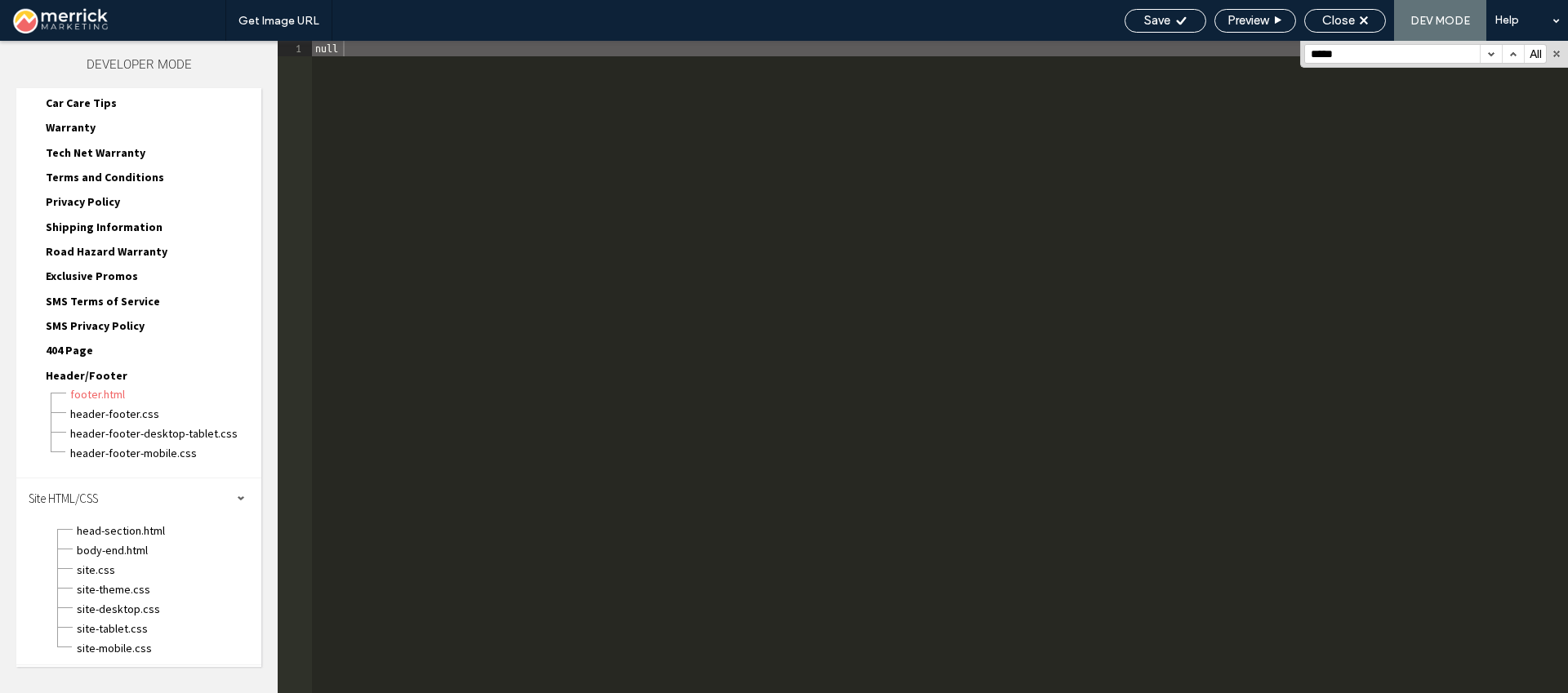
click at [83, 345] on span "404 Page" at bounding box center [69, 350] width 47 height 15
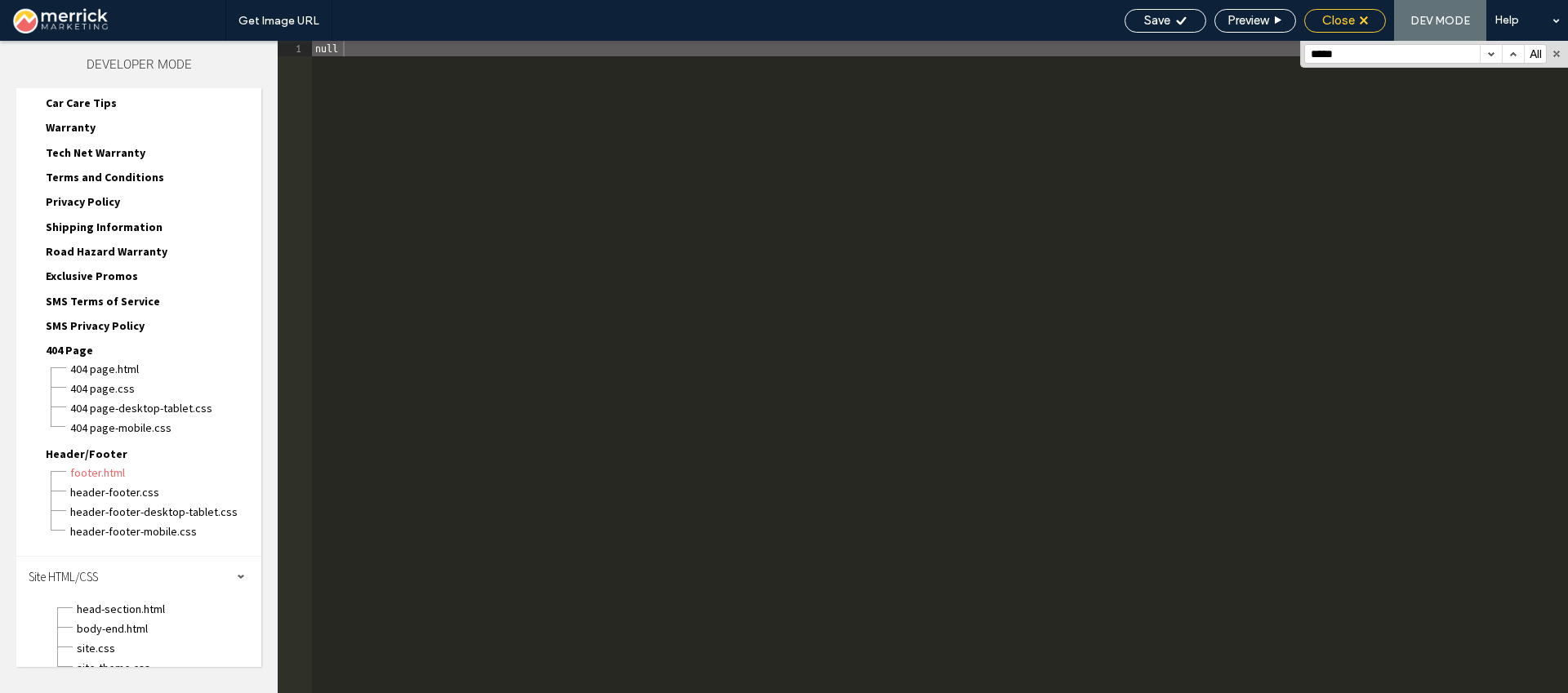
click at [1328, 18] on span "Close" at bounding box center [1339, 21] width 33 height 15
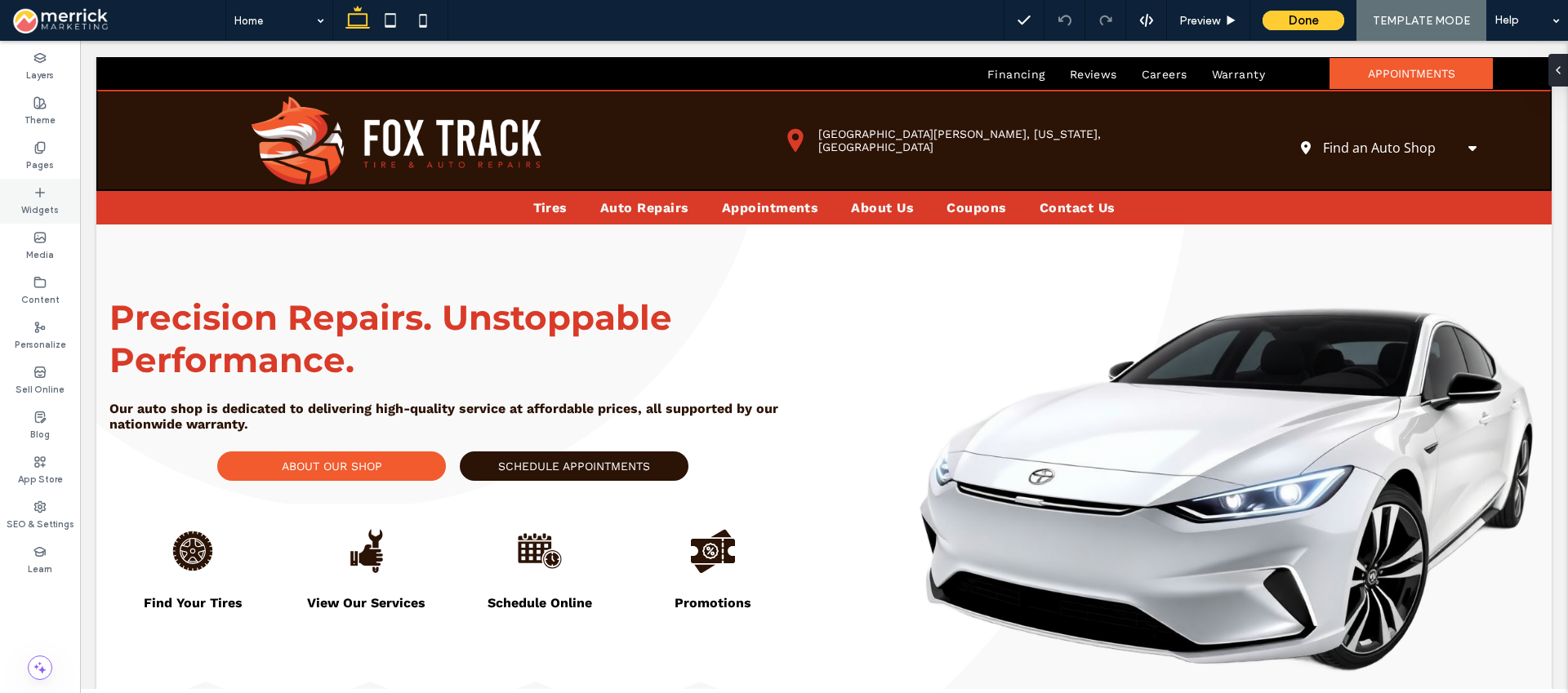
click at [48, 199] on label "Widgets" at bounding box center [40, 208] width 37 height 18
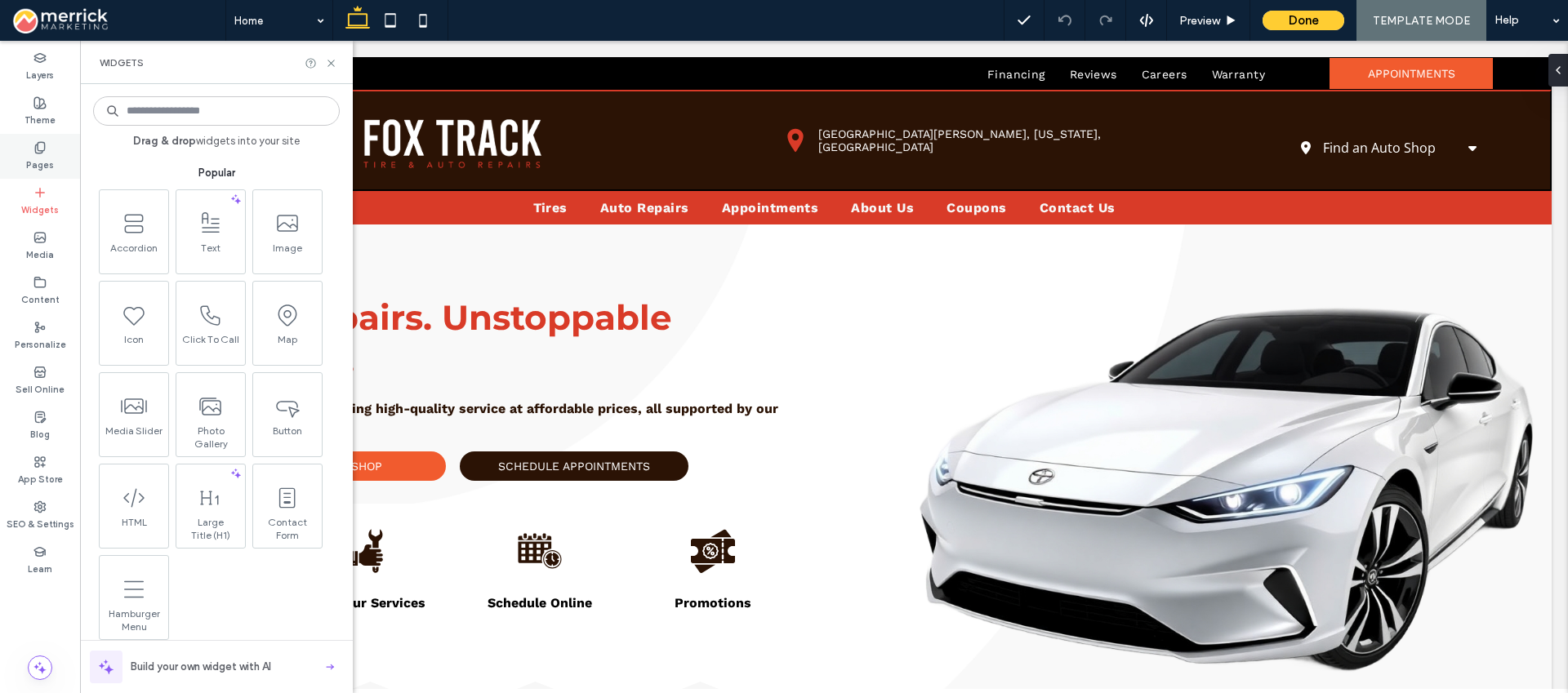
click at [40, 159] on label "Pages" at bounding box center [40, 164] width 28 height 18
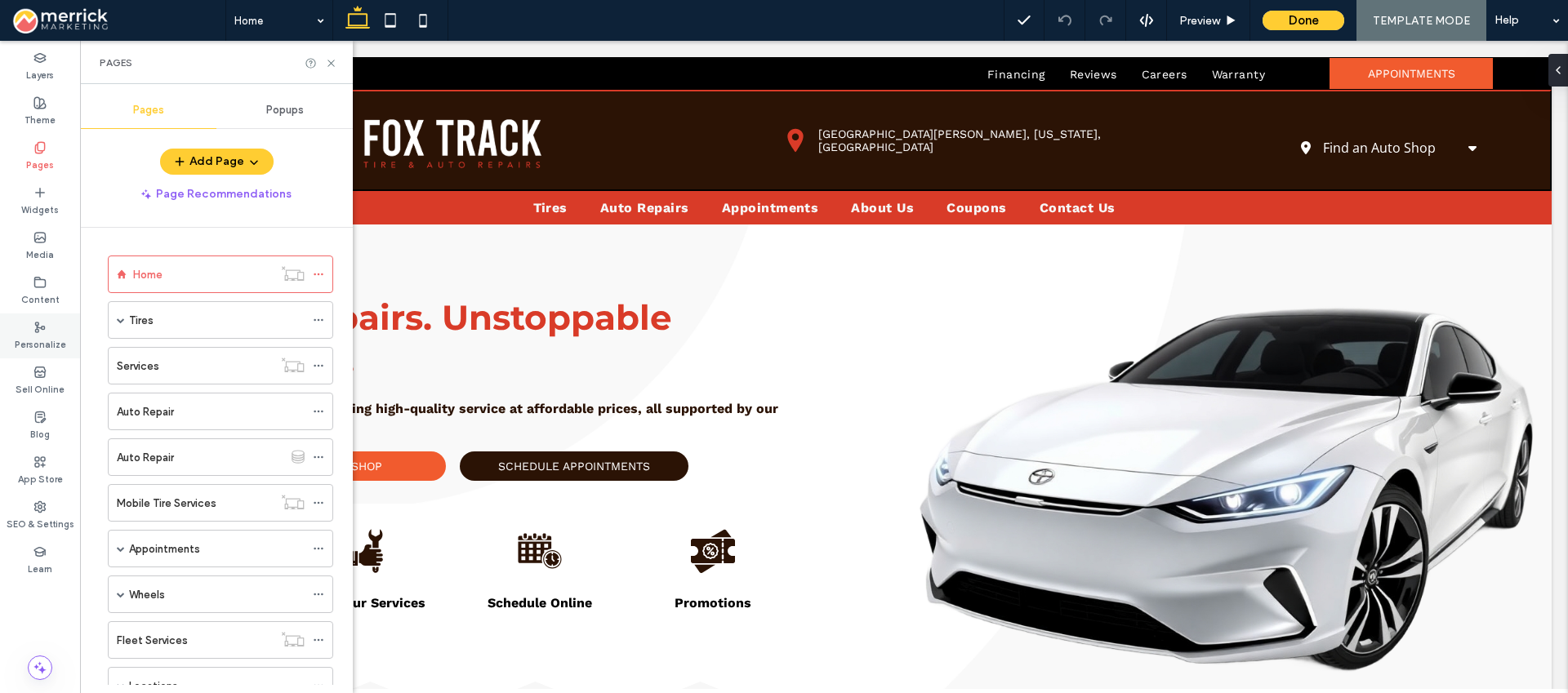
click at [45, 339] on label "Personalize" at bounding box center [40, 343] width 51 height 18
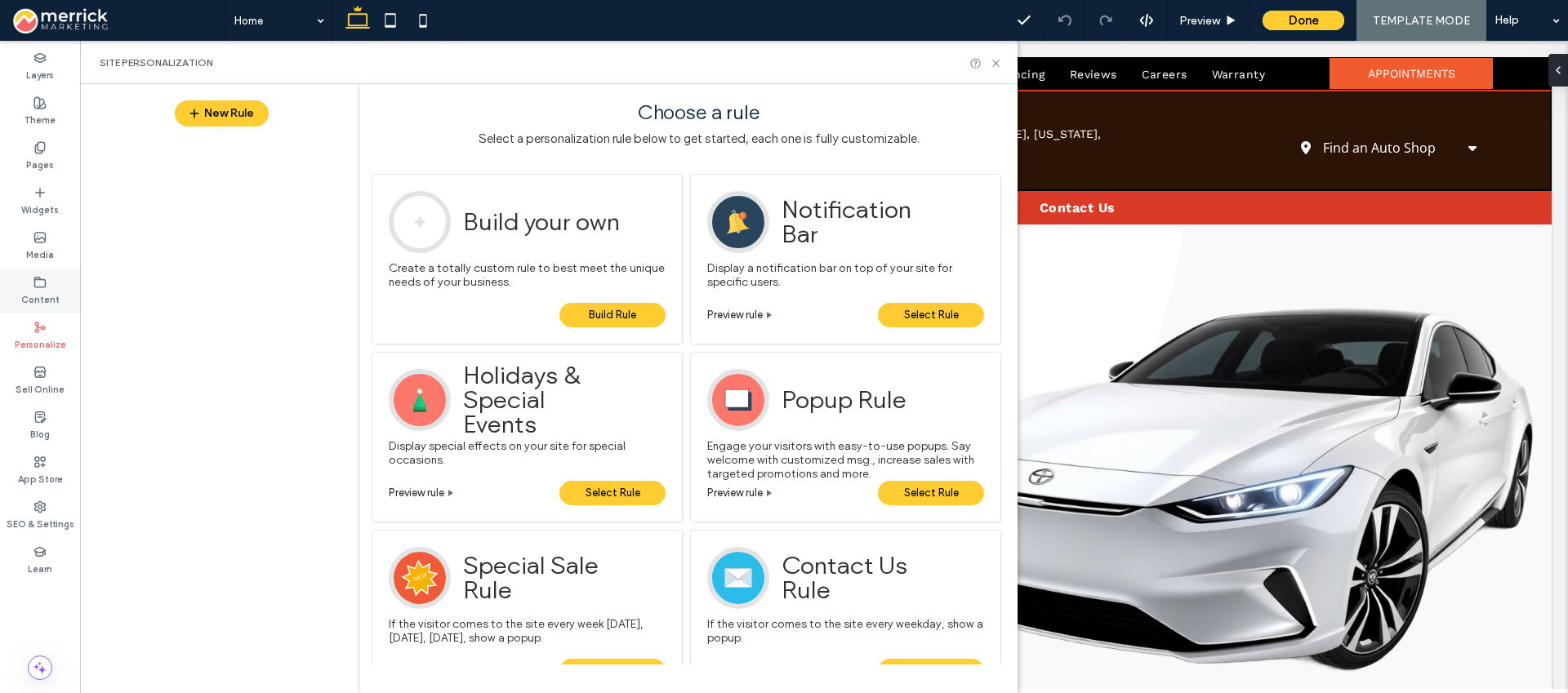
click at [38, 297] on label "Content" at bounding box center [40, 298] width 38 height 18
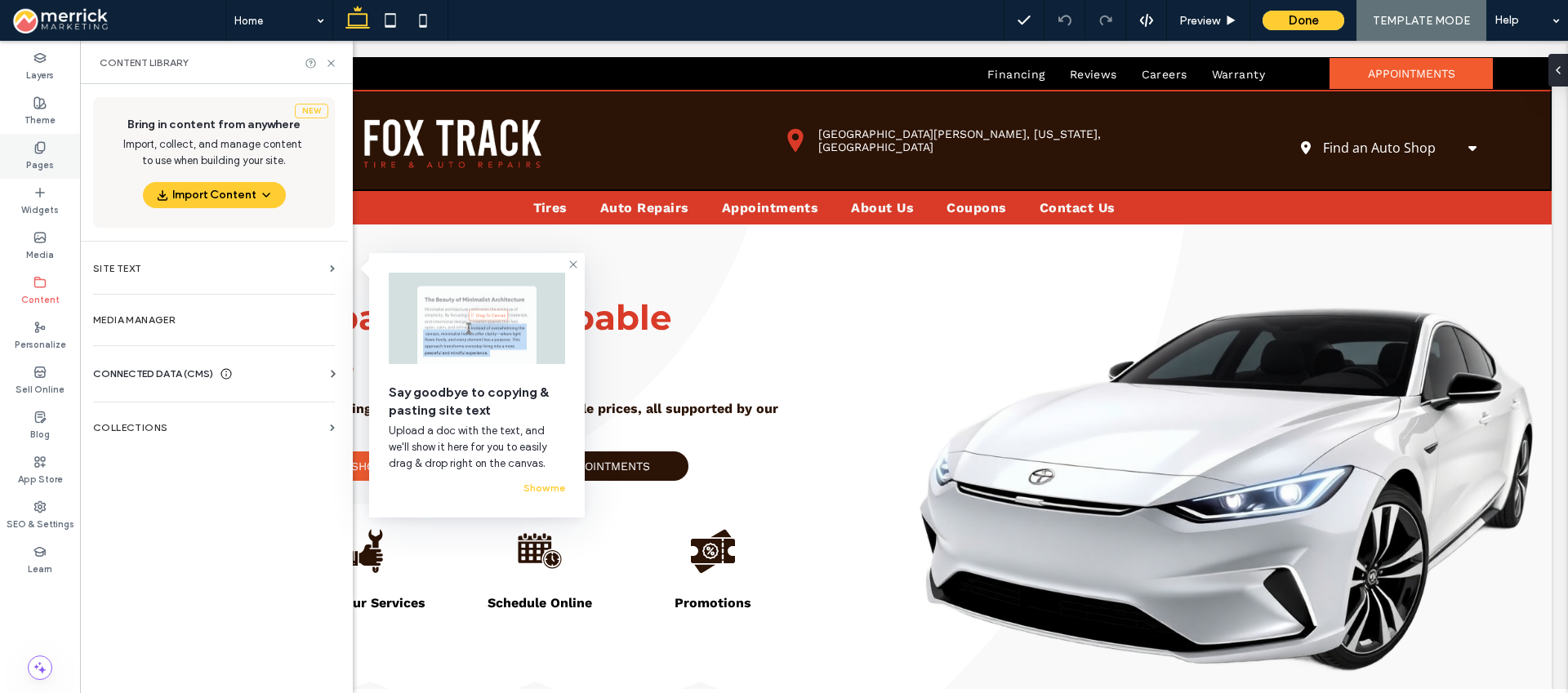
click at [41, 163] on label "Pages" at bounding box center [40, 164] width 28 height 18
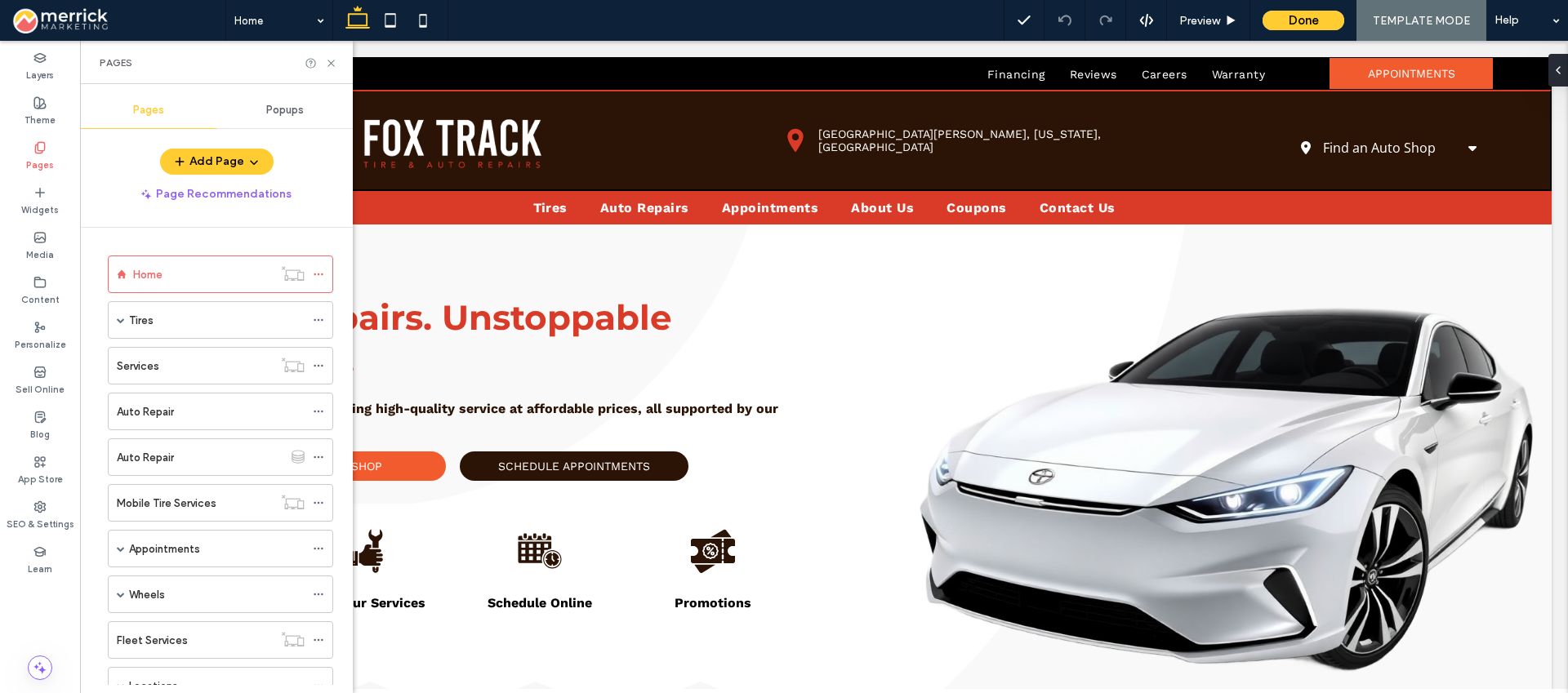
click at [292, 108] on span "Popups" at bounding box center [284, 111] width 37 height 13
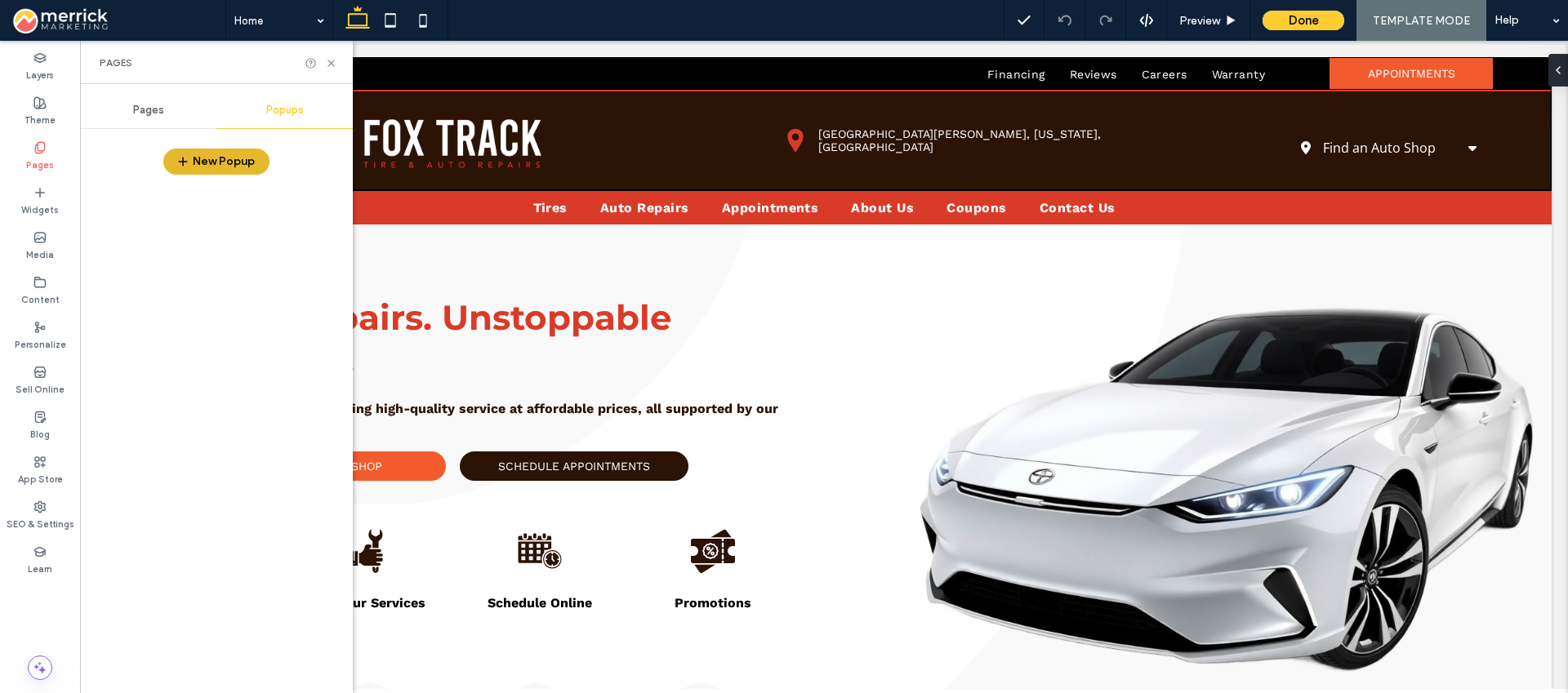
click at [240, 163] on button "New Popup" at bounding box center [216, 162] width 107 height 26
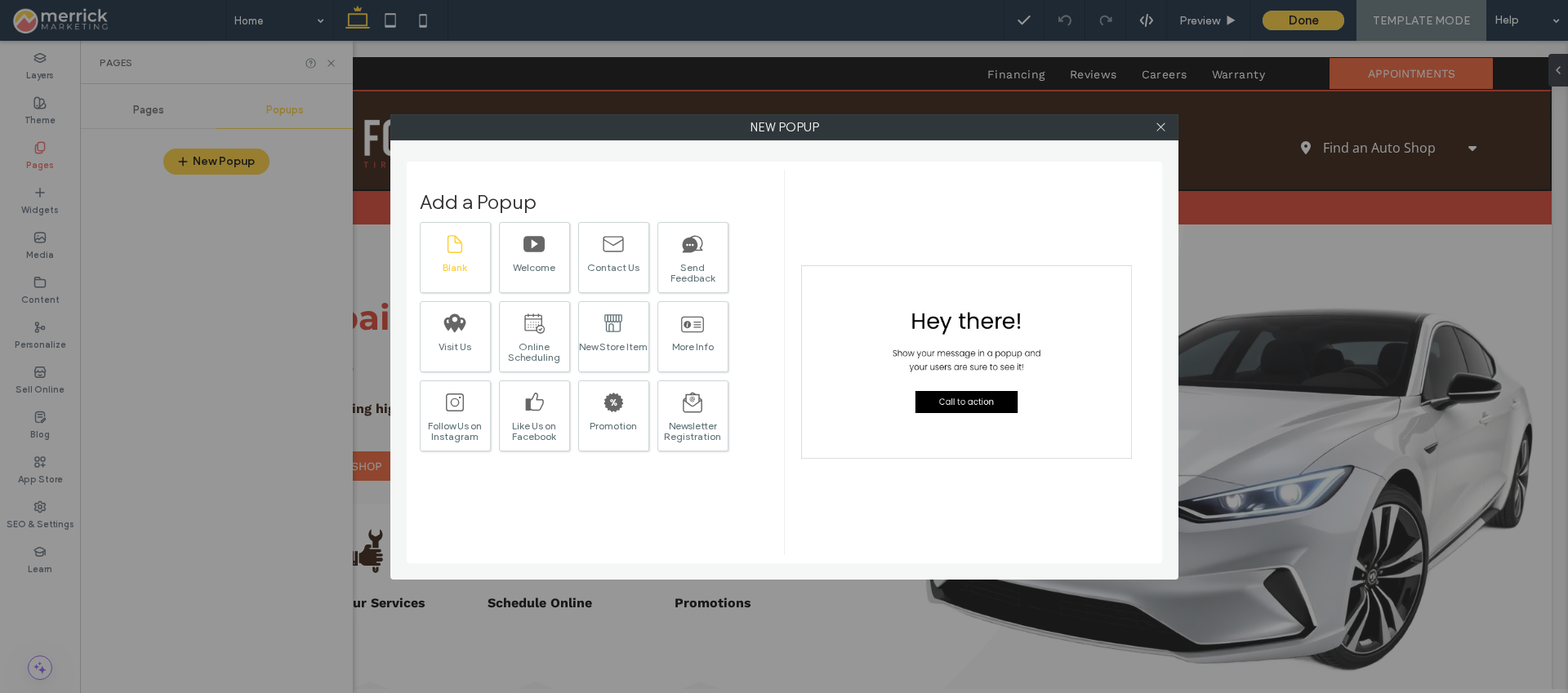
click at [455, 262] on div "Blank" at bounding box center [455, 267] width 69 height 11
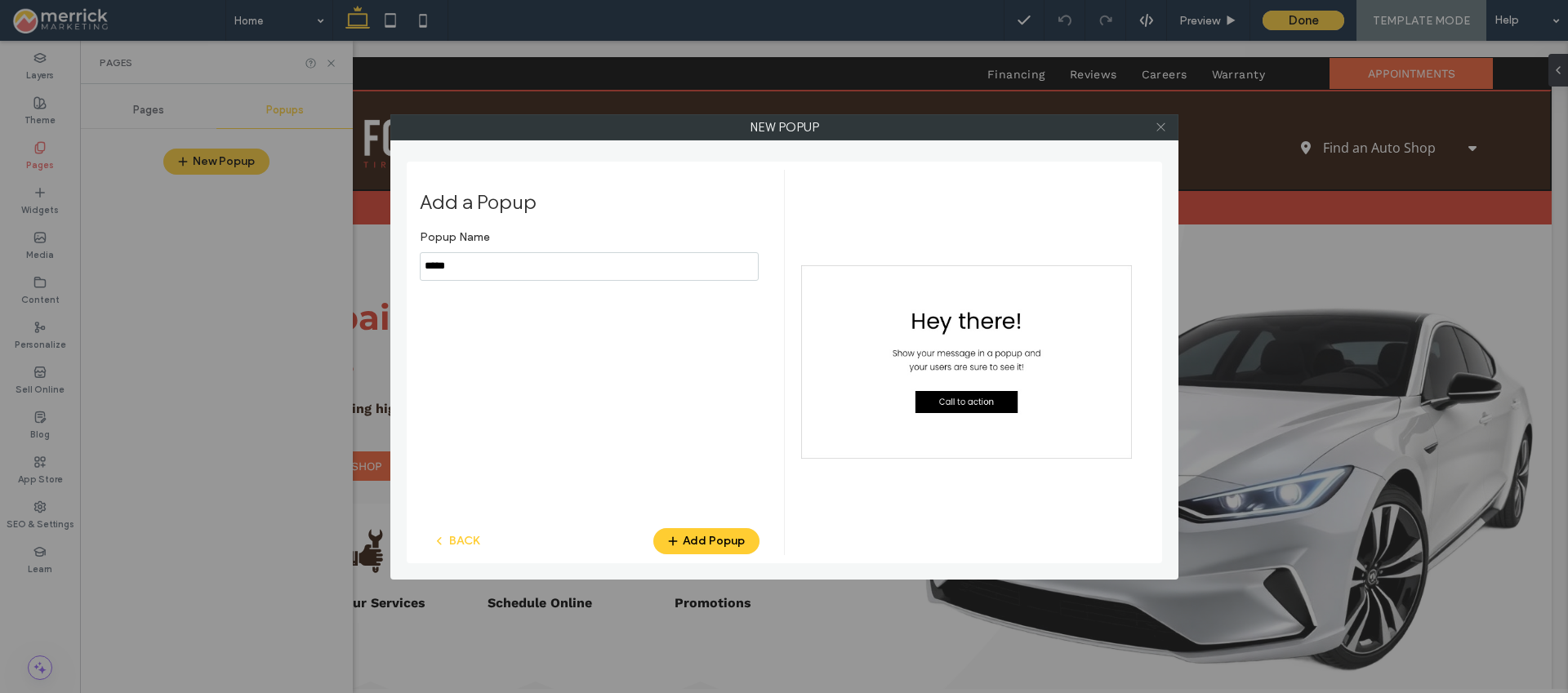
click at [1164, 128] on icon at bounding box center [1161, 126] width 12 height 12
